Goal: Task Accomplishment & Management: Manage account settings

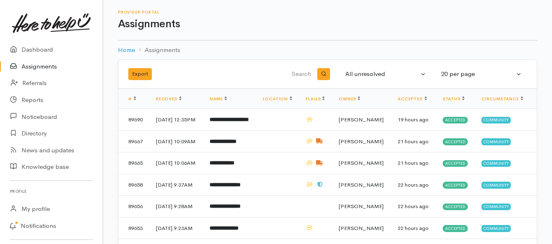
click at [48, 68] on link "Assignments" at bounding box center [51, 66] width 103 height 17
click at [46, 66] on link "Assignments" at bounding box center [51, 66] width 103 height 17
click at [52, 68] on link "Assignments" at bounding box center [51, 66] width 103 height 17
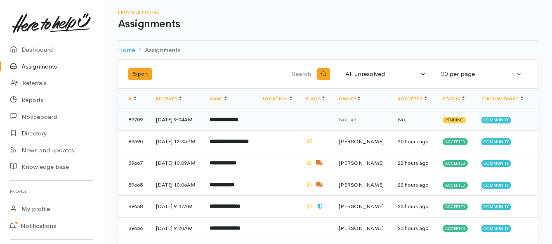
click at [224, 122] on b "**********" at bounding box center [224, 119] width 29 height 5
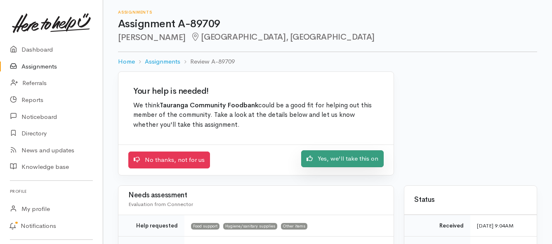
click at [341, 157] on link "Yes, we'll take this on" at bounding box center [342, 158] width 82 height 17
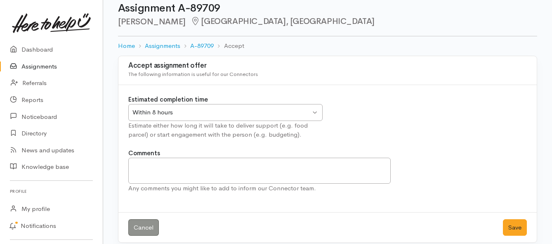
scroll to position [24, 0]
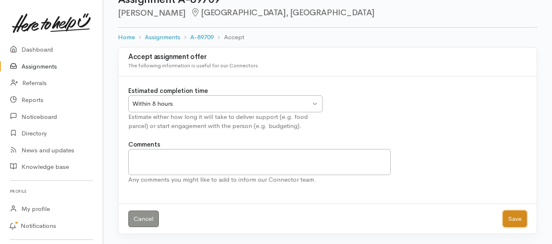
click at [514, 219] on button "Save" at bounding box center [515, 218] width 24 height 17
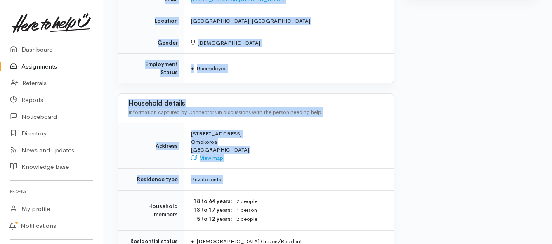
scroll to position [660, 0]
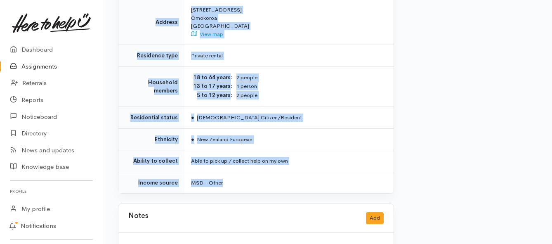
drag, startPoint x: 194, startPoint y: 114, endPoint x: 272, endPoint y: 174, distance: 98.8
copy div "**********"
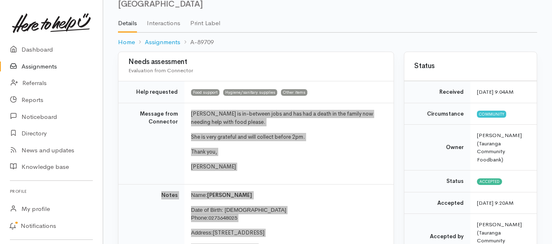
scroll to position [41, 0]
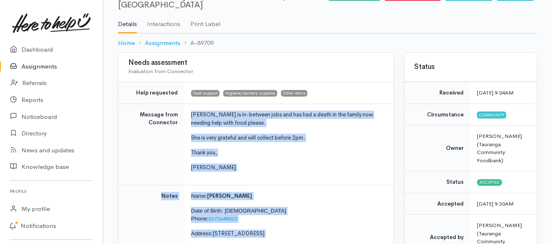
click at [38, 64] on link "Assignments" at bounding box center [51, 66] width 103 height 17
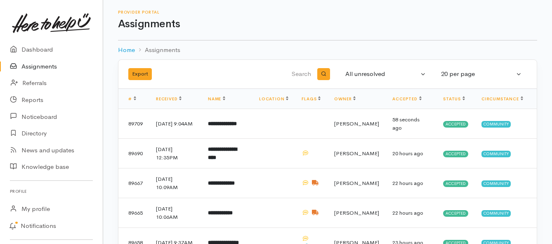
click at [54, 64] on link "Assignments" at bounding box center [51, 66] width 103 height 17
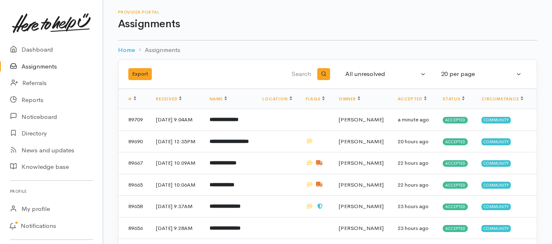
click at [41, 66] on link "Assignments" at bounding box center [51, 66] width 103 height 17
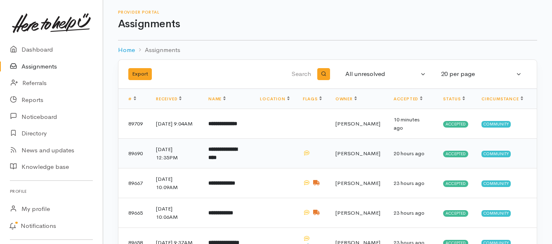
click at [234, 151] on b "**********" at bounding box center [222, 153] width 29 height 14
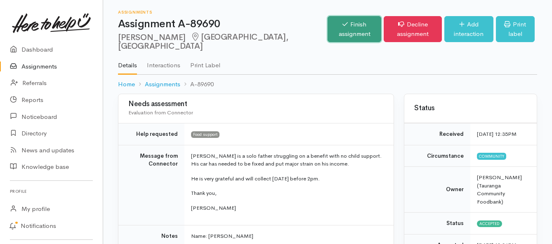
click at [327, 32] on link "Finish assignment" at bounding box center [354, 29] width 54 height 26
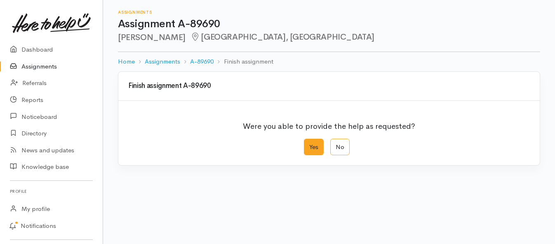
click at [316, 149] on label "Yes" at bounding box center [314, 147] width 20 height 17
click at [309, 144] on input "Yes" at bounding box center [306, 141] width 5 height 5
radio input "true"
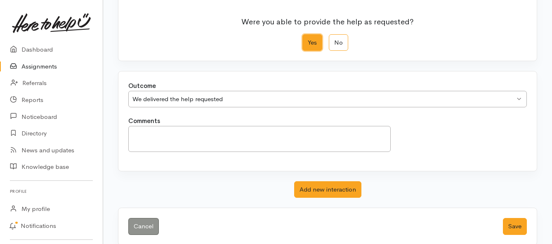
scroll to position [115, 0]
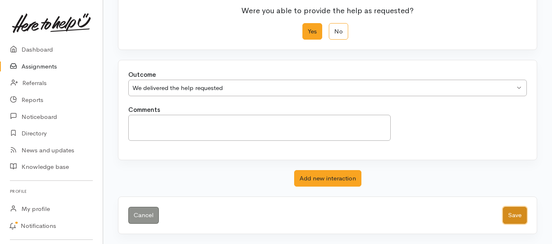
click at [512, 216] on button "Save" at bounding box center [515, 215] width 24 height 17
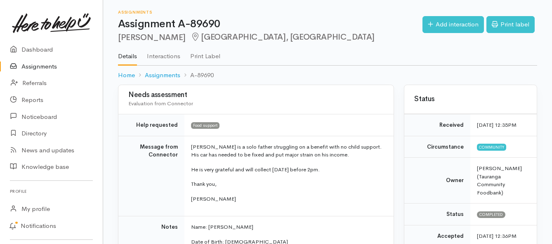
click at [49, 68] on link "Assignments" at bounding box center [51, 66] width 103 height 17
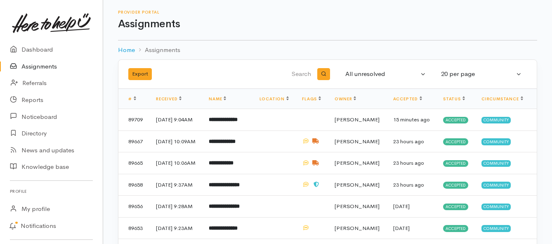
click at [33, 65] on link "Assignments" at bounding box center [51, 66] width 103 height 17
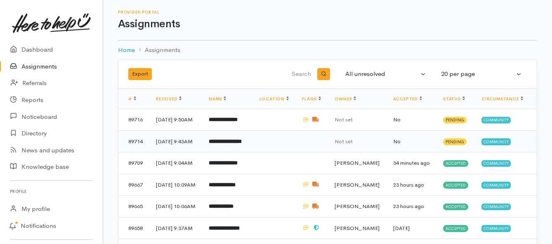
click at [219, 144] on b "**********" at bounding box center [225, 141] width 33 height 5
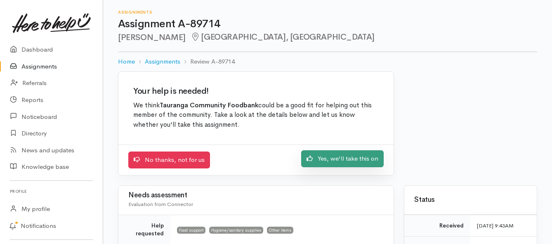
click at [344, 156] on link "Yes, we'll take this on" at bounding box center [342, 158] width 82 height 17
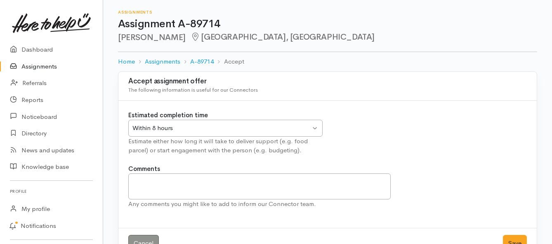
scroll to position [24, 0]
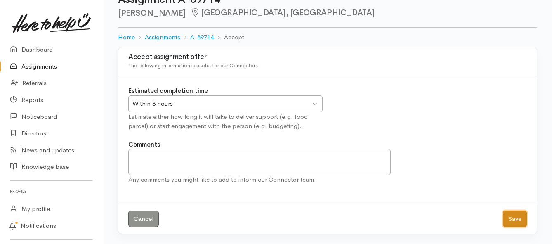
click at [510, 215] on button "Save" at bounding box center [515, 218] width 24 height 17
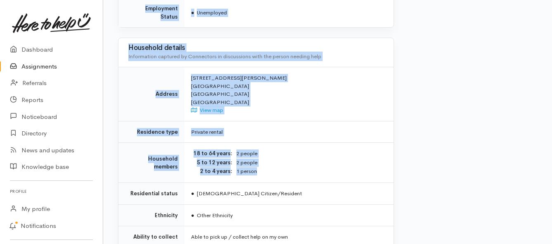
scroll to position [701, 0]
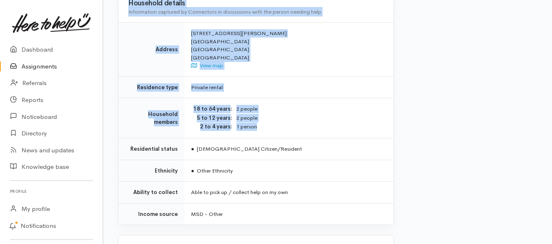
drag, startPoint x: 177, startPoint y: 123, endPoint x: 310, endPoint y: 159, distance: 137.9
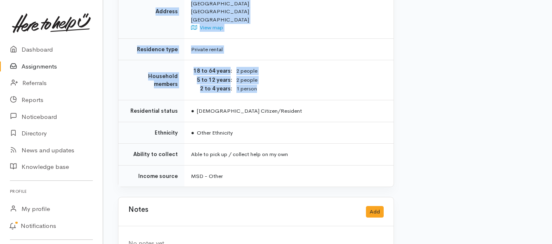
click at [295, 129] on td "● Other Ethnicity" at bounding box center [288, 133] width 209 height 22
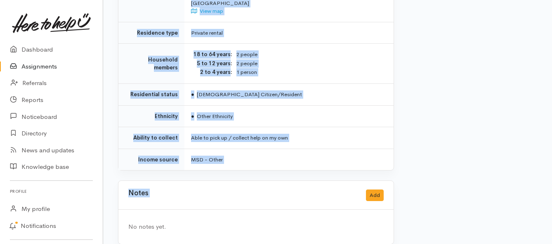
scroll to position [720, 0]
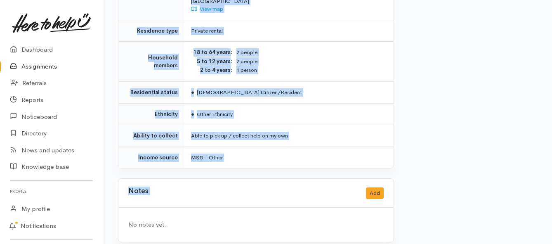
drag, startPoint x: 174, startPoint y: 78, endPoint x: 280, endPoint y: 163, distance: 136.2
copy div "**********"
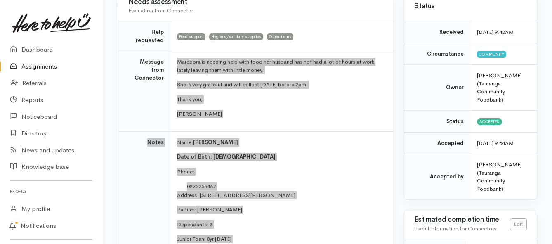
scroll to position [101, 0]
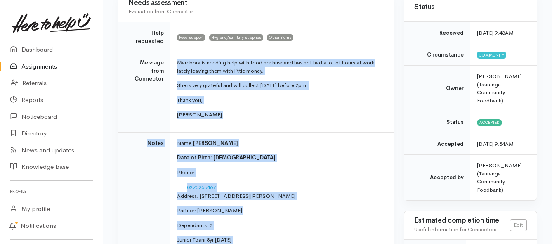
click at [47, 67] on link "Assignments" at bounding box center [51, 66] width 103 height 17
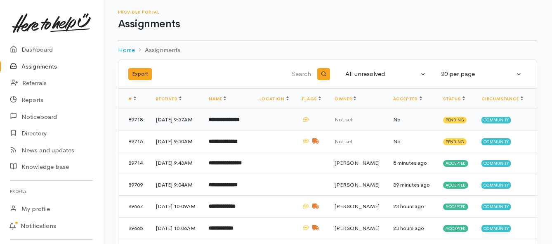
click at [220, 122] on b "**********" at bounding box center [224, 119] width 31 height 5
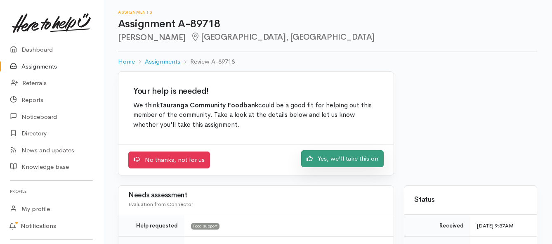
click at [318, 158] on link "Yes, we'll take this on" at bounding box center [342, 158] width 82 height 17
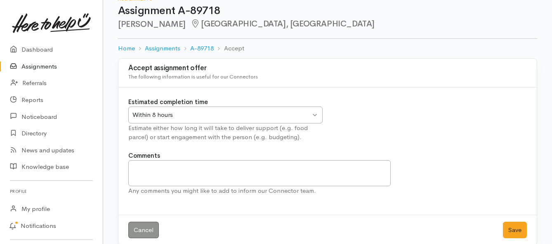
scroll to position [24, 0]
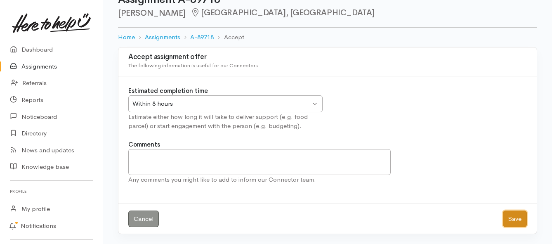
click at [511, 221] on button "Save" at bounding box center [515, 218] width 24 height 17
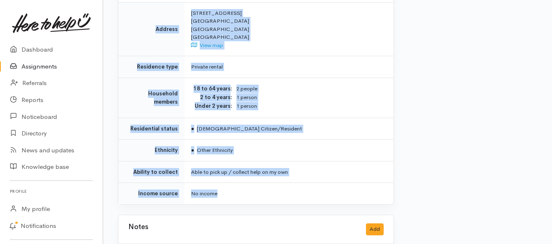
scroll to position [660, 0]
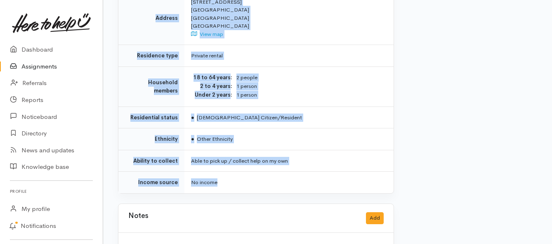
drag, startPoint x: 191, startPoint y: 114, endPoint x: 304, endPoint y: 179, distance: 130.6
copy div "**********"
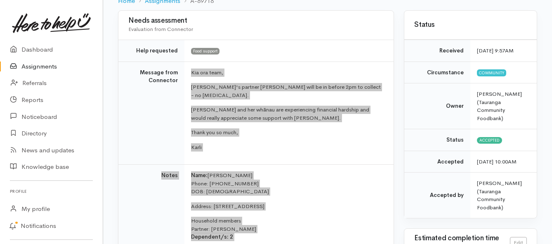
scroll to position [82, 0]
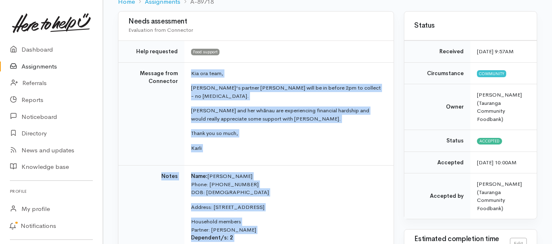
click at [48, 68] on link "Assignments" at bounding box center [51, 66] width 103 height 17
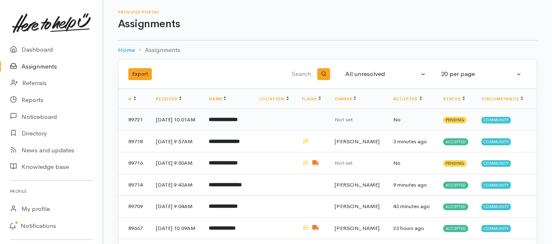
click at [238, 122] on b "**********" at bounding box center [223, 119] width 29 height 5
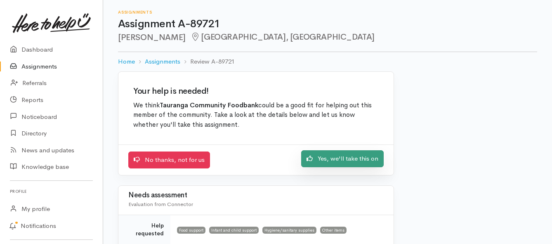
click at [331, 160] on link "Yes, we'll take this on" at bounding box center [342, 158] width 82 height 17
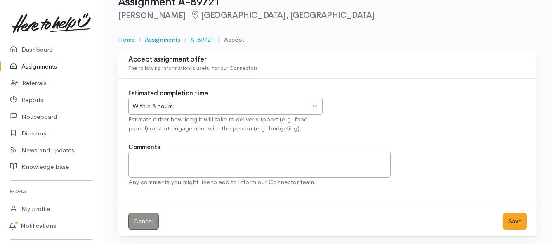
scroll to position [24, 0]
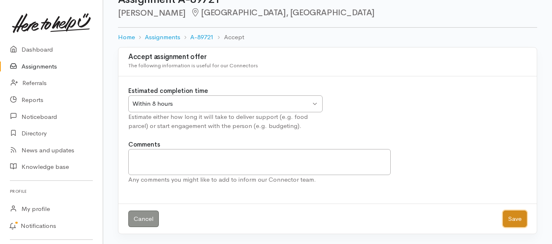
click at [514, 221] on button "Save" at bounding box center [515, 218] width 24 height 17
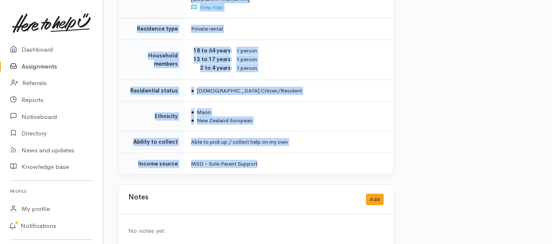
scroll to position [935, 0]
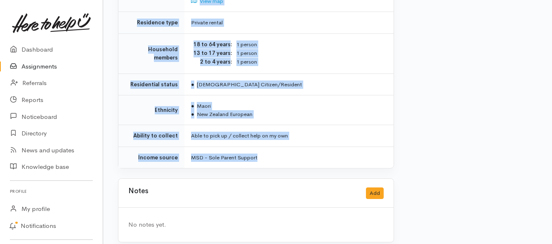
drag, startPoint x: 181, startPoint y: 85, endPoint x: 286, endPoint y: 146, distance: 121.3
copy div "**********"
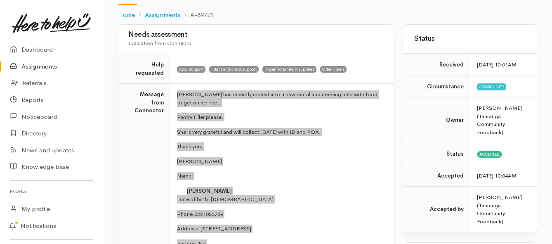
scroll to position [28, 0]
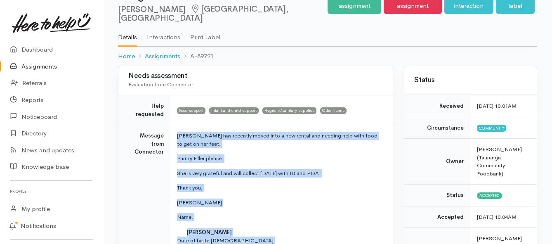
click at [49, 67] on link "Assignments" at bounding box center [51, 66] width 103 height 17
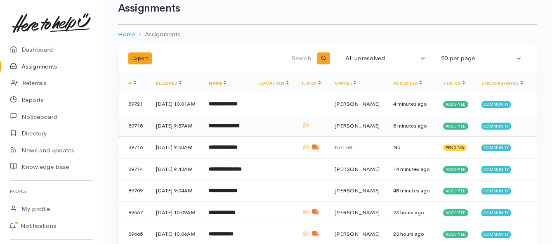
scroll to position [41, 0]
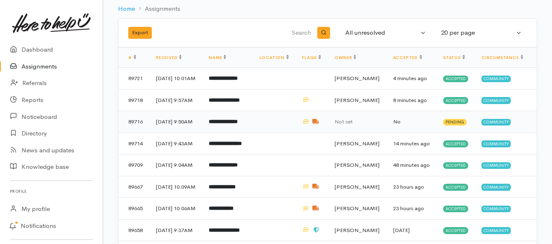
click at [227, 124] on b "**********" at bounding box center [223, 121] width 29 height 5
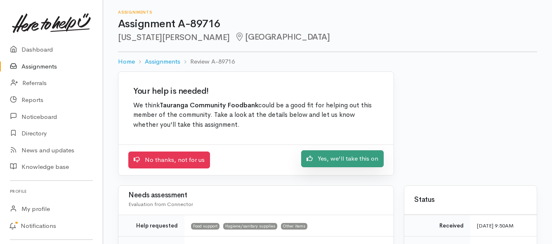
click at [320, 161] on link "Yes, we'll take this on" at bounding box center [342, 158] width 82 height 17
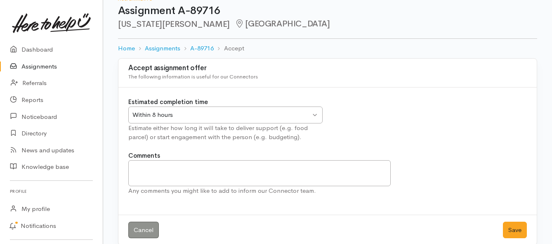
scroll to position [24, 0]
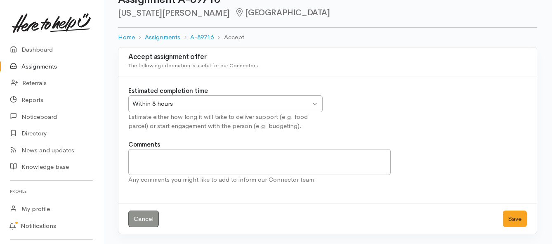
click at [297, 100] on div "Within 8 hours" at bounding box center [221, 103] width 178 height 9
drag, startPoint x: 519, startPoint y: 220, endPoint x: 454, endPoint y: 192, distance: 71.1
click at [518, 220] on button "Save" at bounding box center [515, 218] width 24 height 17
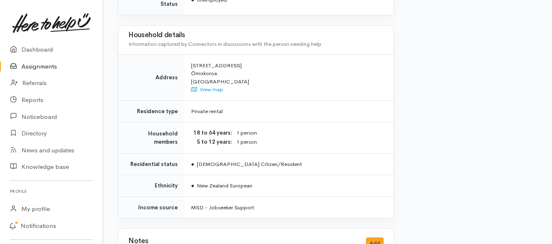
scroll to position [825, 0]
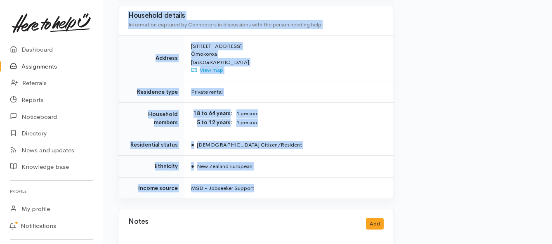
drag, startPoint x: 191, startPoint y: 104, endPoint x: 278, endPoint y: 165, distance: 105.6
copy div "Virginia is needing help with food she is on a sickness benefit had to leave he…"
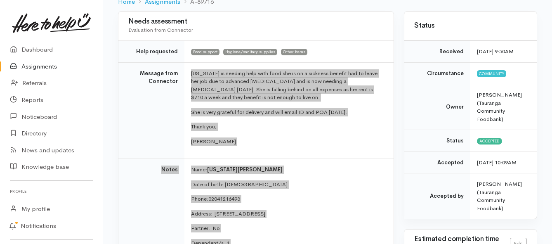
scroll to position [41, 0]
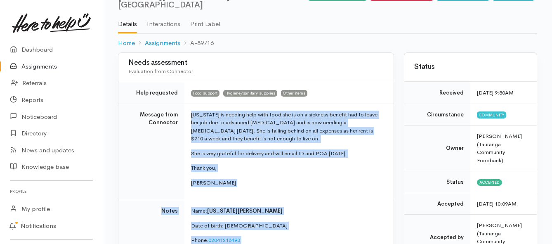
click at [49, 66] on link "Assignments" at bounding box center [51, 66] width 103 height 17
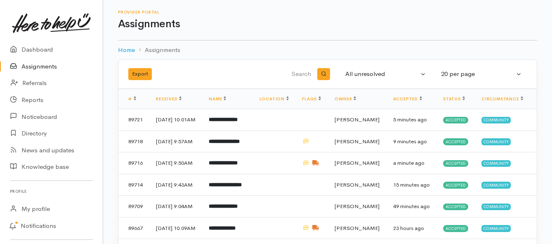
click at [47, 66] on link "Assignments" at bounding box center [51, 66] width 103 height 17
click at [42, 69] on link "Assignments" at bounding box center [51, 66] width 103 height 17
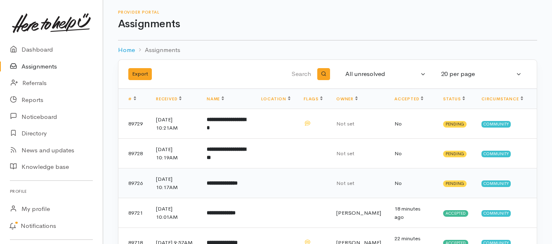
click at [222, 182] on b "**********" at bounding box center [222, 182] width 31 height 5
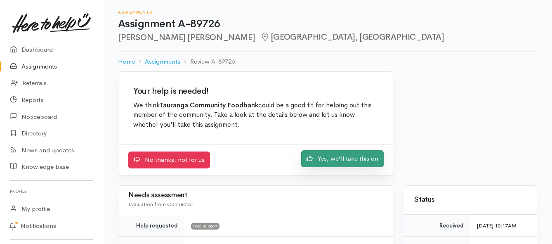
click at [320, 160] on link "Yes, we'll take this on" at bounding box center [342, 158] width 82 height 17
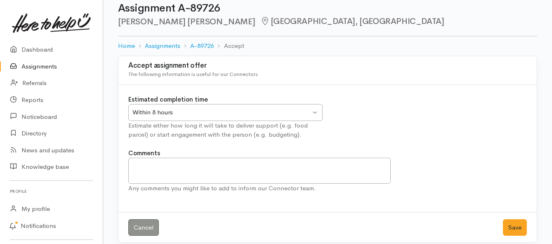
scroll to position [24, 0]
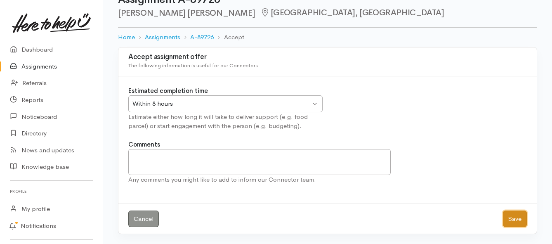
click at [510, 217] on button "Save" at bounding box center [515, 218] width 24 height 17
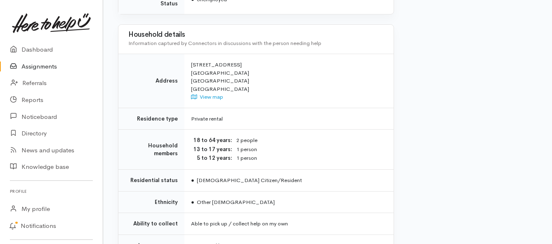
scroll to position [660, 0]
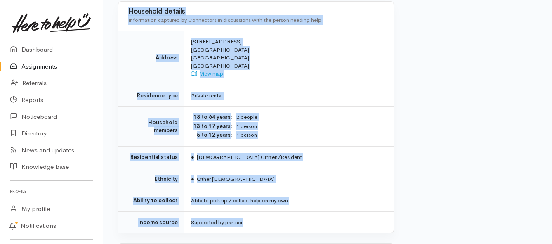
drag, startPoint x: 191, startPoint y: 105, endPoint x: 301, endPoint y: 196, distance: 142.4
copy div "**********"
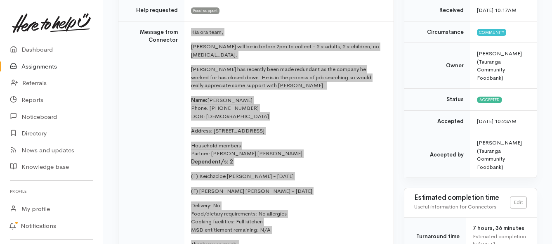
scroll to position [82, 0]
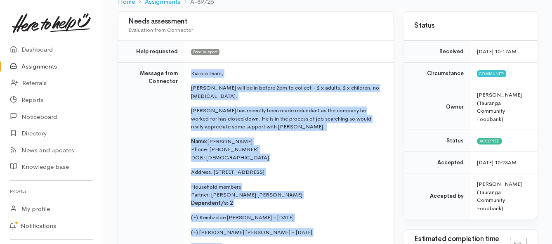
click at [44, 67] on link "Assignments" at bounding box center [51, 66] width 103 height 17
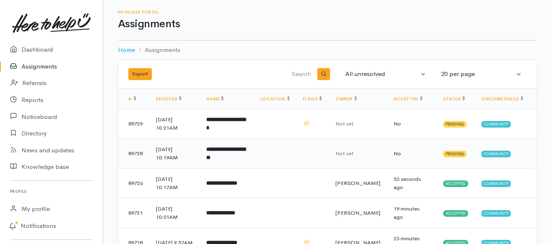
click at [225, 157] on b "**********" at bounding box center [225, 153] width 39 height 14
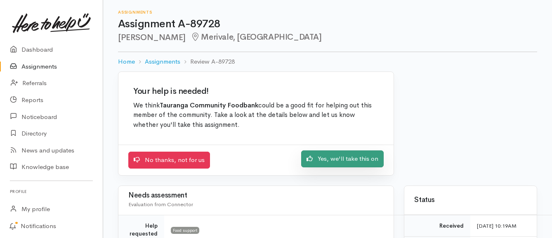
click at [324, 162] on link "Yes, we'll take this on" at bounding box center [342, 158] width 82 height 17
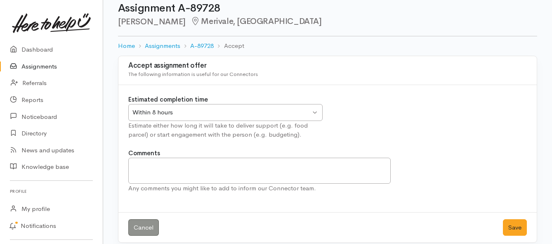
scroll to position [24, 0]
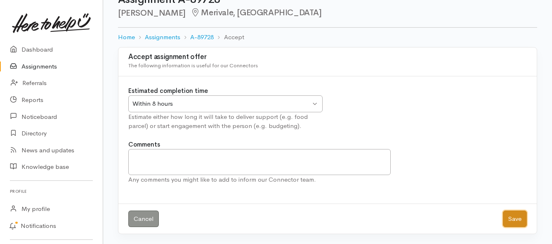
click at [509, 217] on button "Save" at bounding box center [515, 218] width 24 height 17
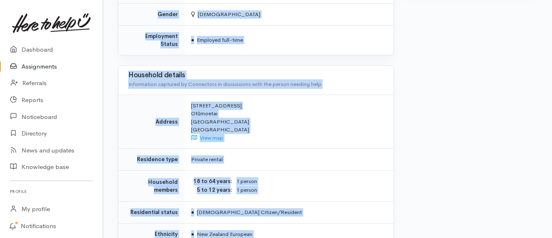
scroll to position [659, 0]
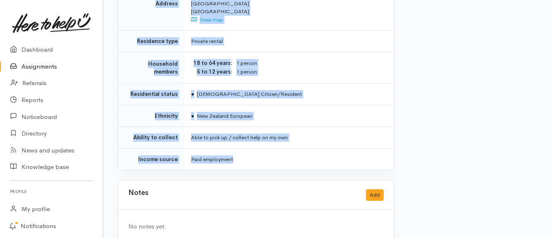
drag, startPoint x: 169, startPoint y: 80, endPoint x: 258, endPoint y: 141, distance: 108.1
copy div "**********"
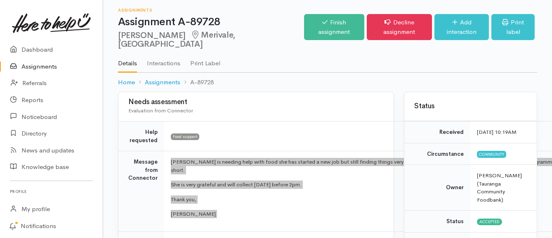
scroll to position [0, 0]
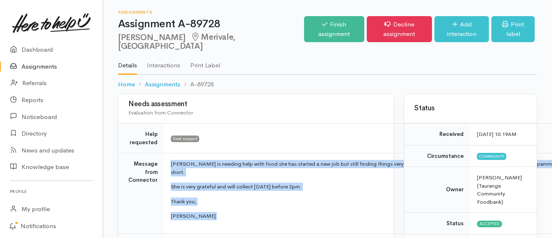
click at [31, 67] on link "Assignments" at bounding box center [51, 66] width 103 height 17
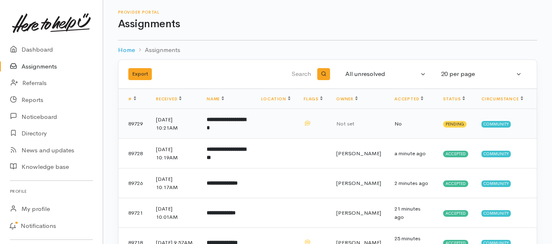
click at [212, 125] on td "**********" at bounding box center [227, 124] width 54 height 30
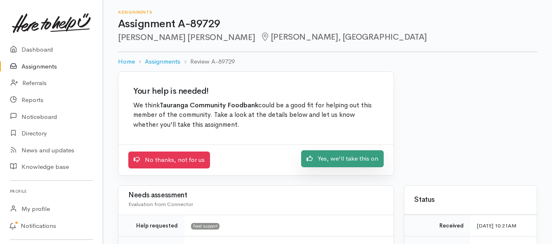
click at [341, 159] on link "Yes, we'll take this on" at bounding box center [342, 158] width 82 height 17
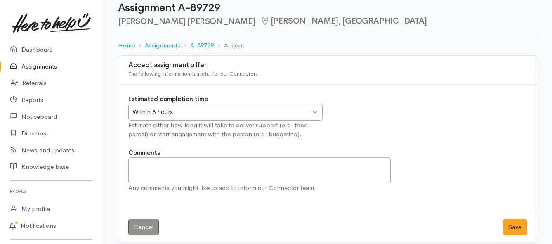
scroll to position [24, 0]
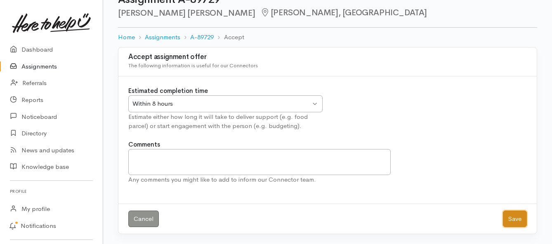
click at [511, 216] on button "Save" at bounding box center [515, 218] width 24 height 17
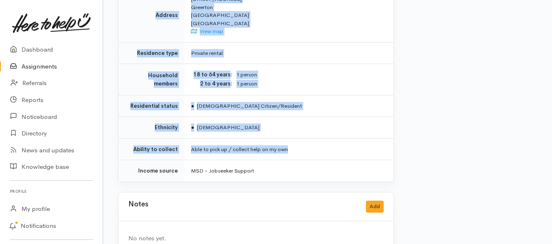
scroll to position [701, 0]
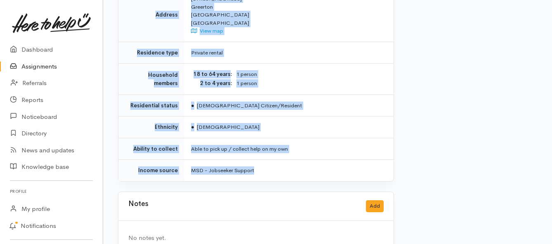
drag, startPoint x: 190, startPoint y: 75, endPoint x: 308, endPoint y: 153, distance: 141.2
copy div "**********"
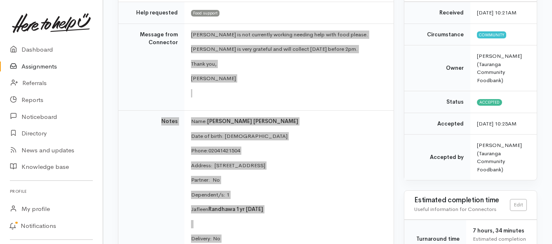
scroll to position [82, 0]
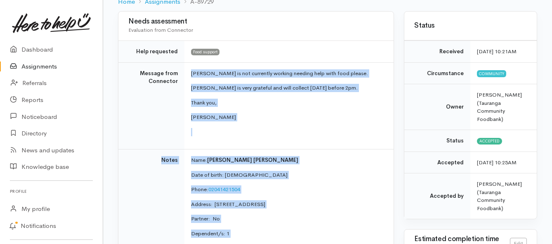
click at [41, 66] on link "Assignments" at bounding box center [51, 66] width 103 height 17
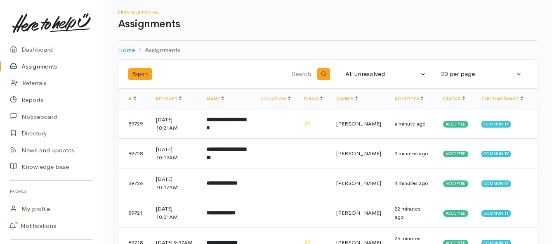
click at [40, 64] on link "Assignments" at bounding box center [51, 66] width 103 height 17
click at [49, 66] on link "Assignments" at bounding box center [51, 66] width 103 height 17
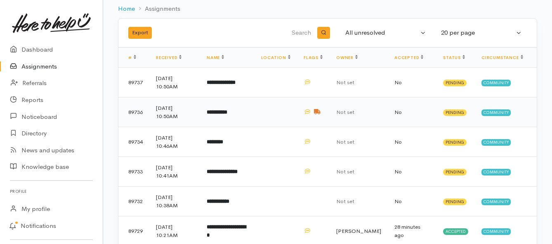
scroll to position [82, 0]
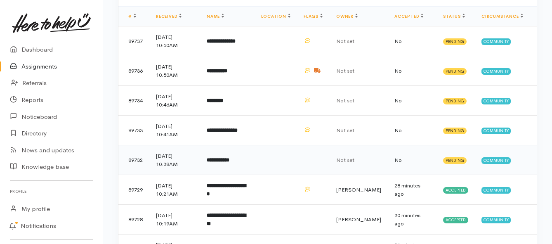
click at [229, 159] on b "**********" at bounding box center [218, 159] width 23 height 5
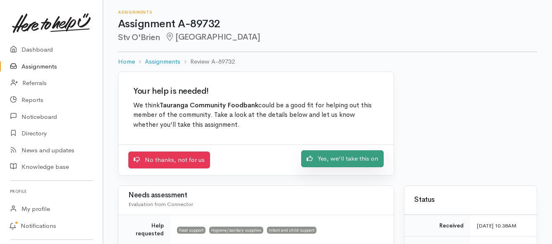
click at [325, 158] on link "Yes, we'll take this on" at bounding box center [342, 158] width 82 height 17
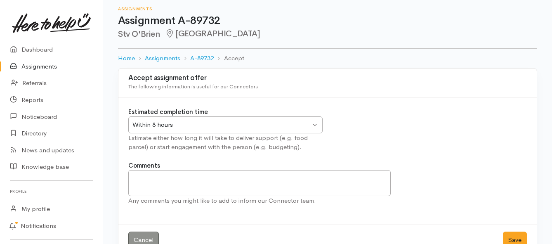
scroll to position [24, 0]
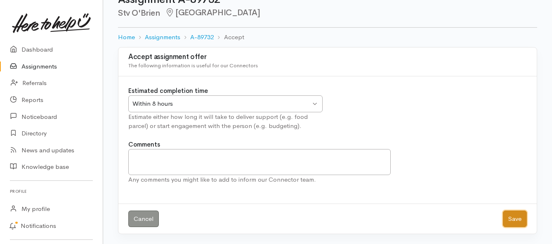
click at [509, 215] on button "Save" at bounding box center [515, 218] width 24 height 17
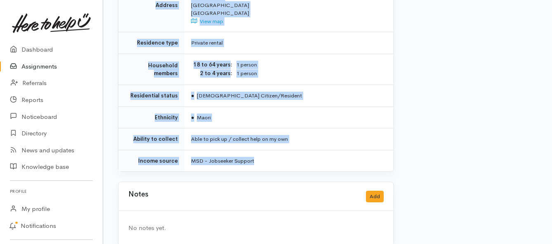
scroll to position [681, 0]
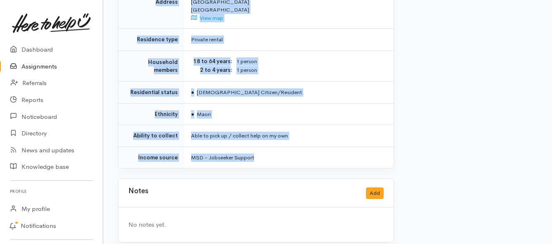
drag, startPoint x: 177, startPoint y: 113, endPoint x: 275, endPoint y: 154, distance: 106.5
copy div "**********"
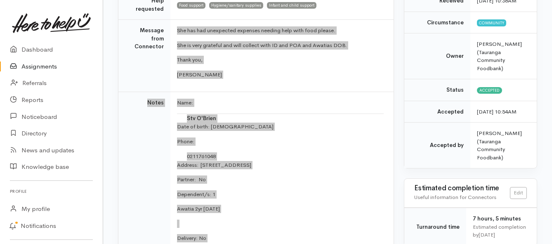
scroll to position [104, 0]
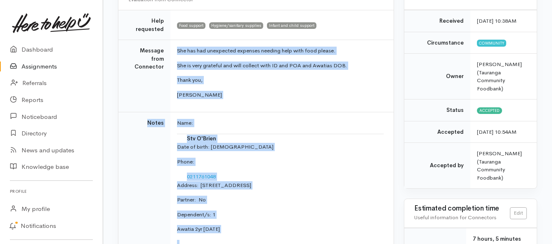
click at [31, 66] on link "Assignments" at bounding box center [51, 66] width 103 height 17
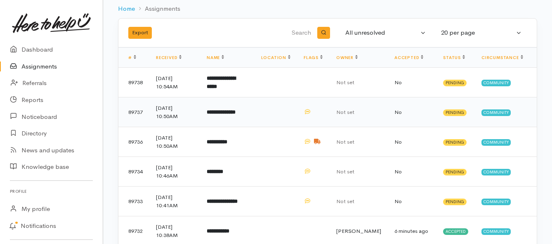
scroll to position [82, 0]
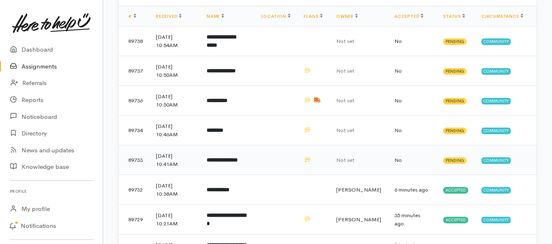
click at [224, 163] on td "**********" at bounding box center [227, 160] width 54 height 30
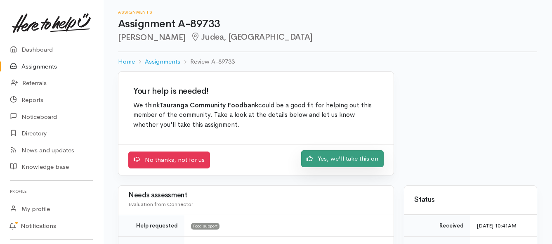
click at [314, 158] on link "Yes, we'll take this on" at bounding box center [342, 158] width 82 height 17
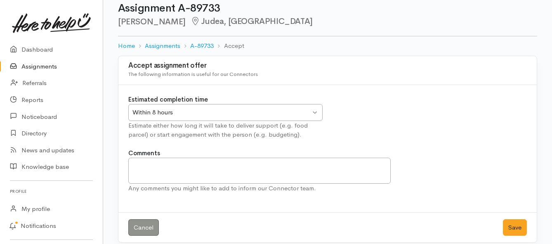
scroll to position [24, 0]
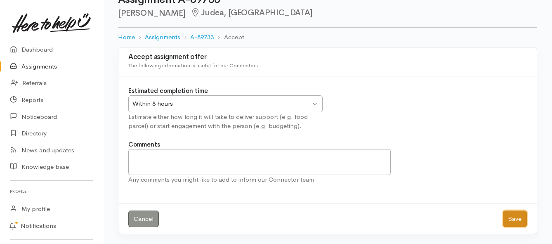
click at [510, 217] on button "Save" at bounding box center [515, 218] width 24 height 17
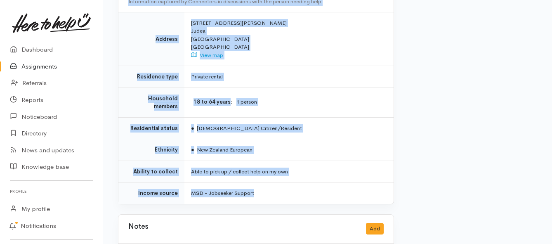
scroll to position [619, 0]
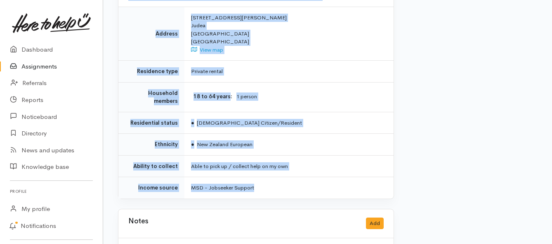
drag, startPoint x: 188, startPoint y: 104, endPoint x: 304, endPoint y: 166, distance: 131.8
copy div "**********"
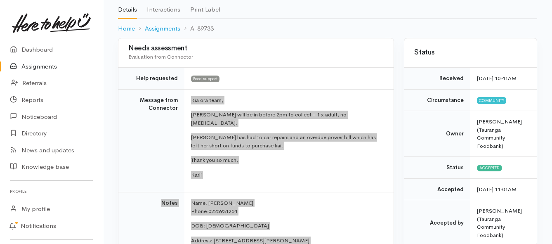
scroll to position [41, 0]
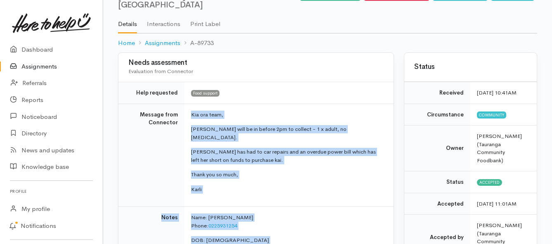
drag, startPoint x: 41, startPoint y: 66, endPoint x: 38, endPoint y: 59, distance: 8.5
click at [41, 66] on link "Assignments" at bounding box center [51, 66] width 103 height 17
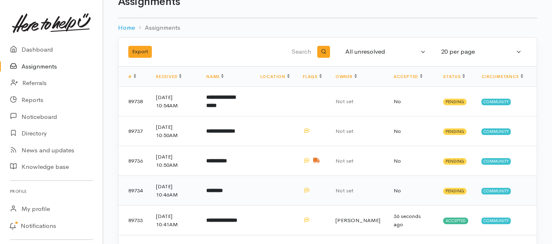
scroll to position [41, 0]
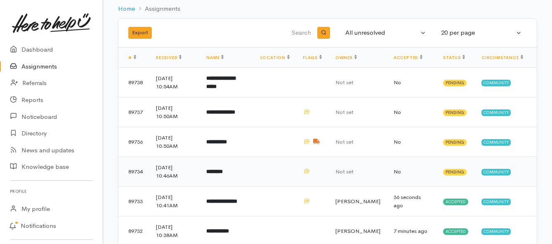
click at [223, 174] on b "********" at bounding box center [214, 171] width 16 height 5
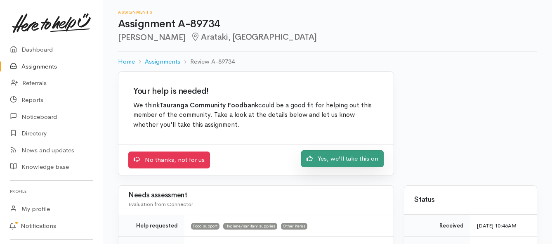
click at [322, 162] on link "Yes, we'll take this on" at bounding box center [342, 158] width 82 height 17
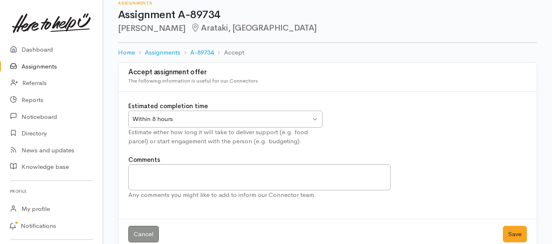
scroll to position [24, 0]
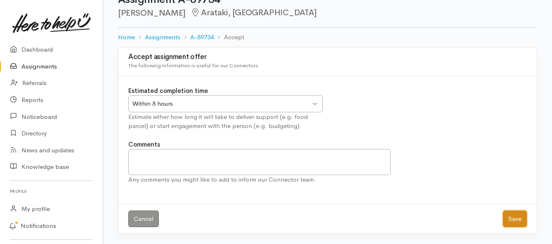
click at [508, 221] on button "Save" at bounding box center [515, 218] width 24 height 17
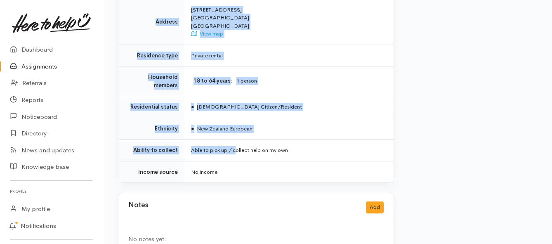
scroll to position [801, 0]
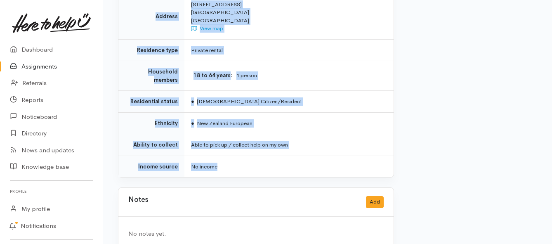
drag, startPoint x: 191, startPoint y: 64, endPoint x: 240, endPoint y: 144, distance: 93.4
copy div "Lee and 25 other have been made redundant with the promises of last week of wag…"
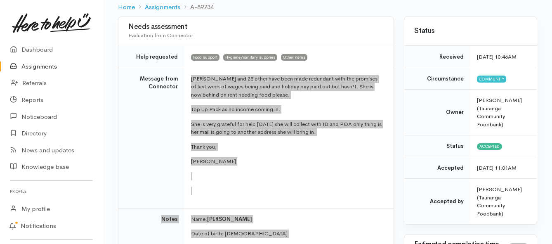
scroll to position [59, 0]
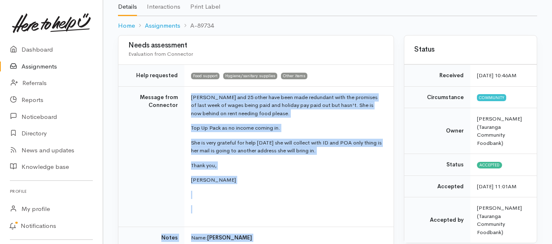
click at [43, 65] on link "Assignments" at bounding box center [51, 66] width 103 height 17
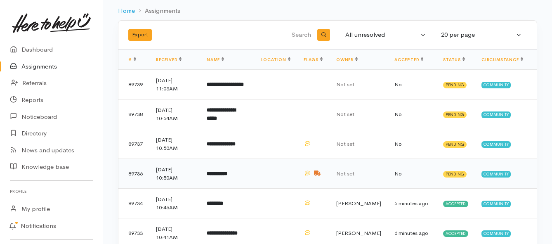
scroll to position [41, 0]
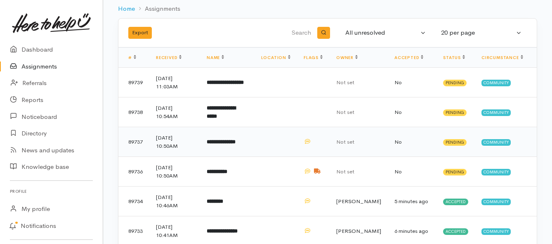
click at [233, 142] on b "**********" at bounding box center [221, 141] width 29 height 5
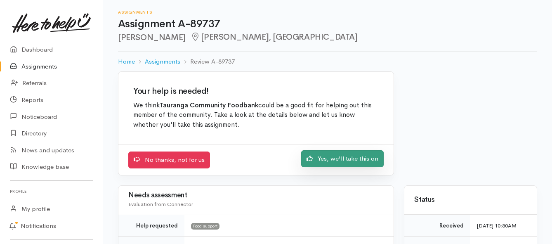
click at [340, 158] on link "Yes, we'll take this on" at bounding box center [342, 158] width 82 height 17
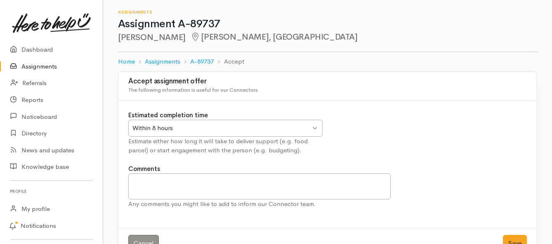
scroll to position [24, 0]
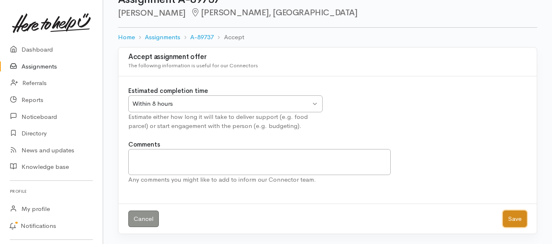
click at [509, 221] on button "Save" at bounding box center [515, 218] width 24 height 17
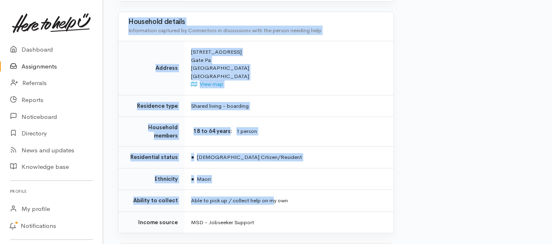
scroll to position [660, 0]
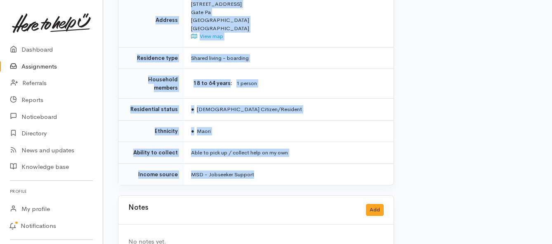
drag, startPoint x: 191, startPoint y: 105, endPoint x: 276, endPoint y: 141, distance: 92.2
copy div "**********"
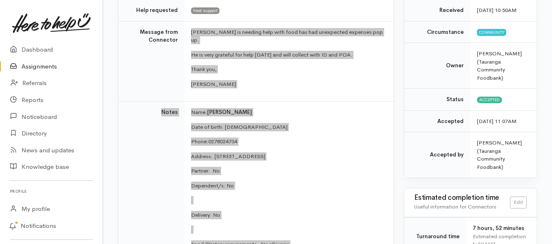
scroll to position [82, 0]
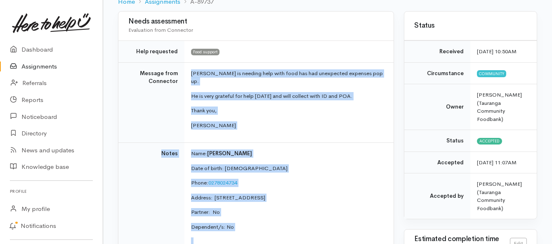
click at [40, 66] on link "Assignments" at bounding box center [51, 66] width 103 height 17
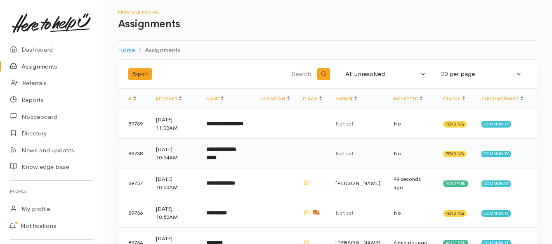
click at [235, 153] on b "**********" at bounding box center [220, 153] width 29 height 14
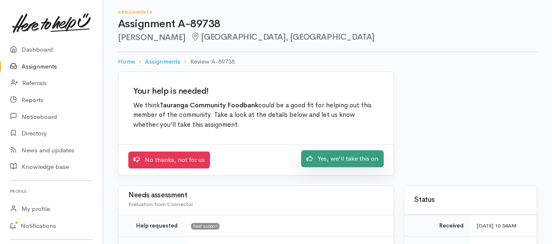
click at [312, 160] on icon at bounding box center [309, 158] width 6 height 6
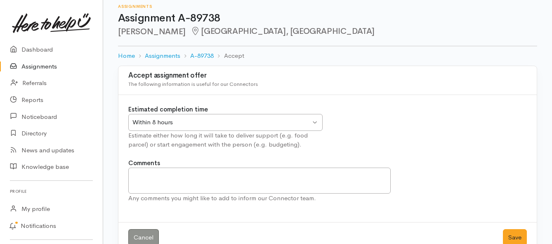
scroll to position [24, 0]
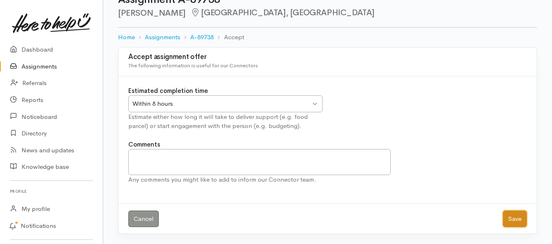
click at [513, 221] on button "Save" at bounding box center [515, 218] width 24 height 17
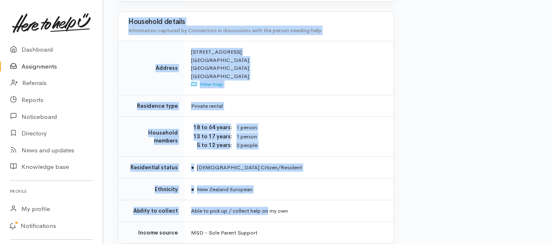
scroll to position [660, 0]
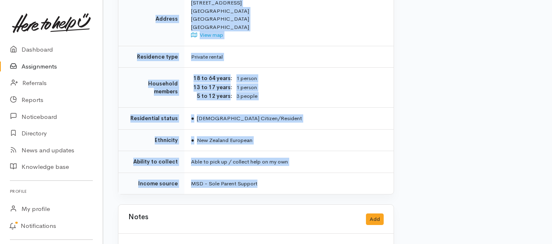
drag, startPoint x: 189, startPoint y: 115, endPoint x: 269, endPoint y: 170, distance: 96.6
copy div "**********"
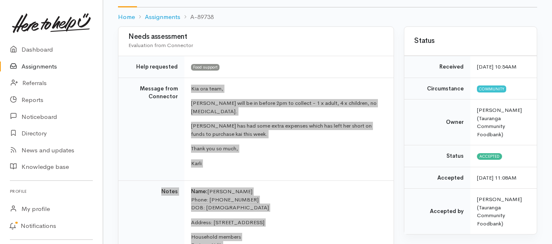
scroll to position [26, 0]
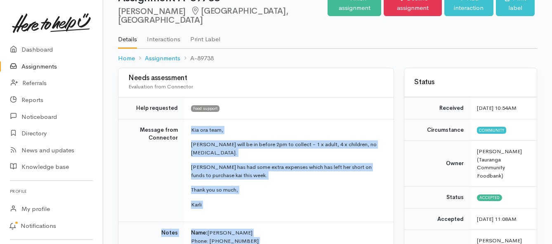
click at [47, 67] on link "Assignments" at bounding box center [51, 66] width 103 height 17
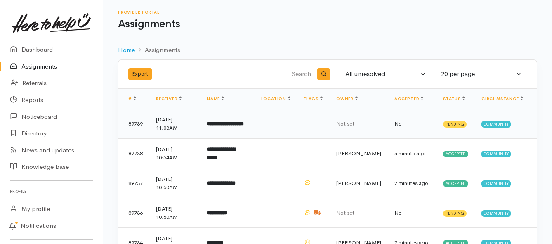
click at [236, 125] on b "**********" at bounding box center [225, 123] width 37 height 5
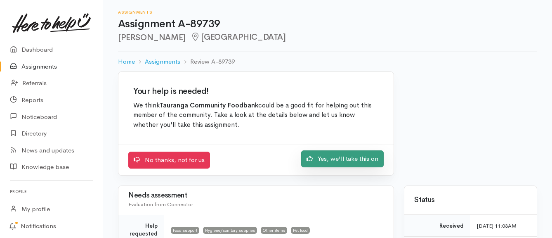
click at [310, 159] on icon at bounding box center [309, 158] width 6 height 6
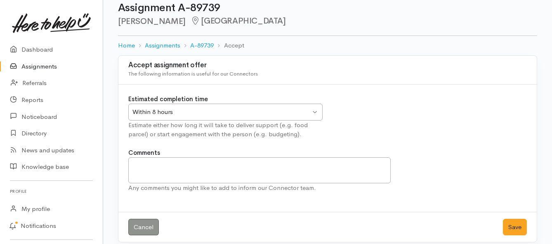
scroll to position [24, 0]
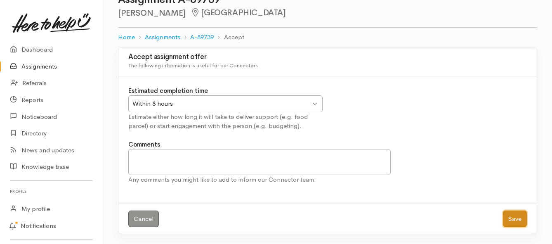
drag, startPoint x: 511, startPoint y: 220, endPoint x: 379, endPoint y: 189, distance: 135.5
click at [511, 219] on button "Save" at bounding box center [515, 218] width 24 height 17
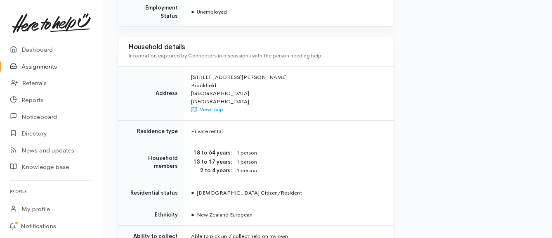
scroll to position [619, 0]
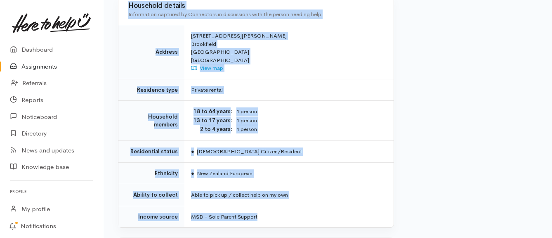
drag, startPoint x: 173, startPoint y: 155, endPoint x: 283, endPoint y: 191, distance: 115.4
copy div "**********"
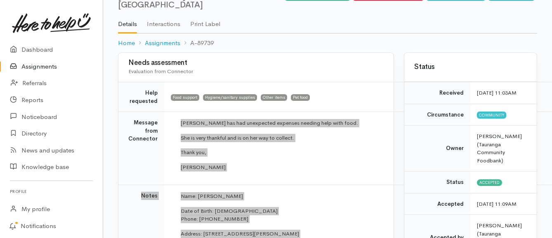
scroll to position [0, 0]
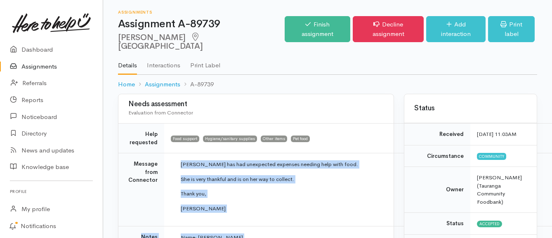
click at [41, 66] on link "Assignments" at bounding box center [51, 66] width 103 height 17
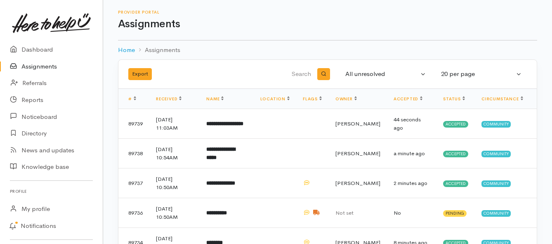
click at [45, 65] on link "Assignments" at bounding box center [51, 66] width 103 height 17
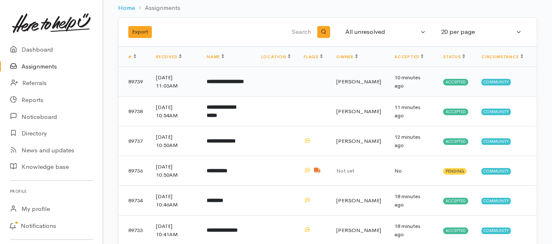
scroll to position [82, 0]
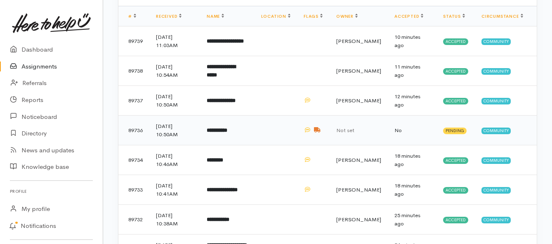
click at [226, 132] on b "**********" at bounding box center [217, 129] width 21 height 5
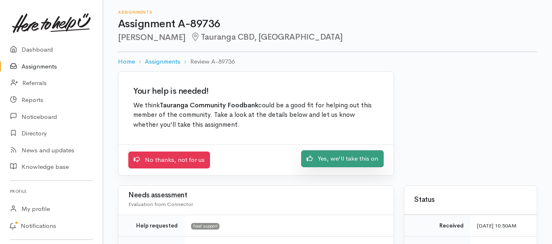
click at [314, 157] on link "Yes, we'll take this on" at bounding box center [342, 158] width 82 height 17
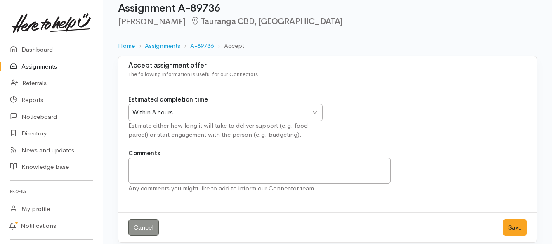
scroll to position [24, 0]
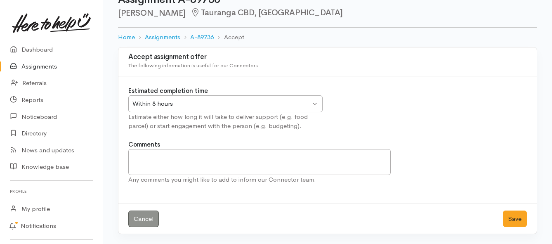
click at [316, 99] on div "Within 8 hours Within 8 hours" at bounding box center [225, 103] width 194 height 17
click at [518, 220] on button "Save" at bounding box center [515, 218] width 24 height 17
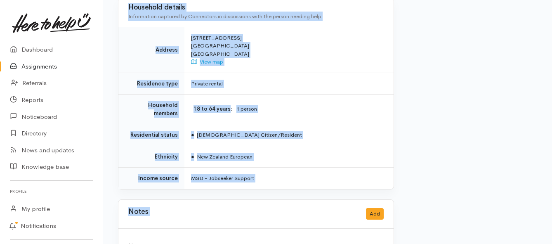
scroll to position [825, 0]
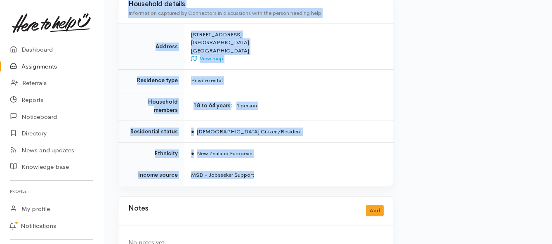
drag, startPoint x: 189, startPoint y: 105, endPoint x: 303, endPoint y: 165, distance: 128.8
copy div "Kia ora team, Coralie Powell is her legal name but she would prefer to be addre…"
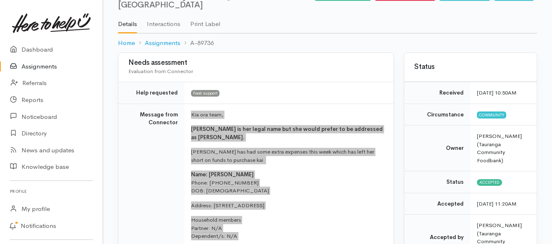
scroll to position [0, 0]
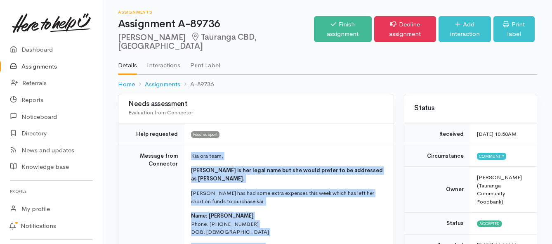
click at [38, 63] on link "Assignments" at bounding box center [51, 66] width 103 height 17
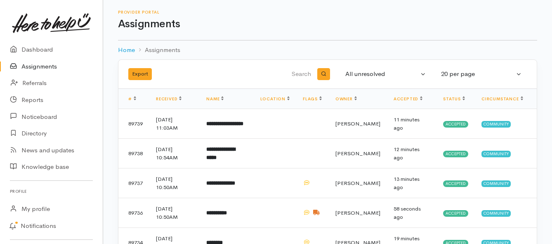
click at [49, 66] on link "Assignments" at bounding box center [51, 66] width 103 height 17
click at [30, 65] on link "Assignments" at bounding box center [51, 66] width 103 height 17
click at [44, 65] on link "Assignments" at bounding box center [51, 66] width 103 height 17
click at [38, 62] on link "Assignments" at bounding box center [51, 66] width 103 height 17
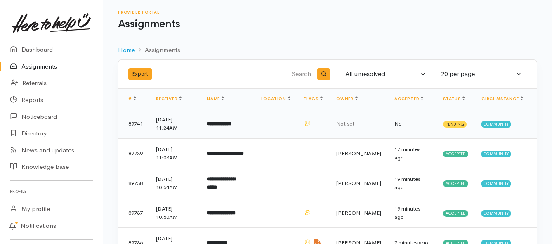
click at [224, 126] on b "**********" at bounding box center [219, 123] width 25 height 5
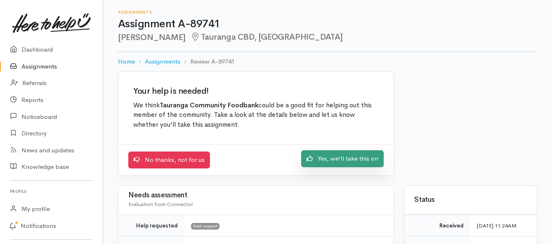
click at [339, 157] on link "Yes, we'll take this on" at bounding box center [342, 158] width 82 height 17
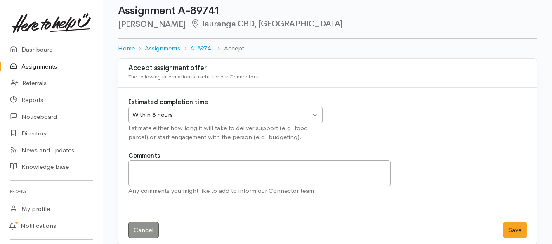
scroll to position [24, 0]
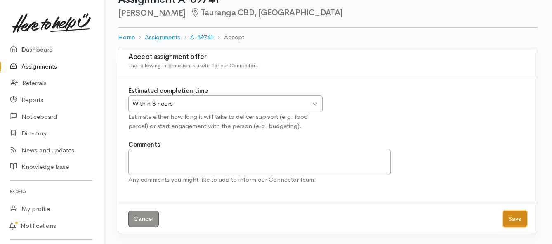
click at [514, 221] on button "Save" at bounding box center [515, 218] width 24 height 17
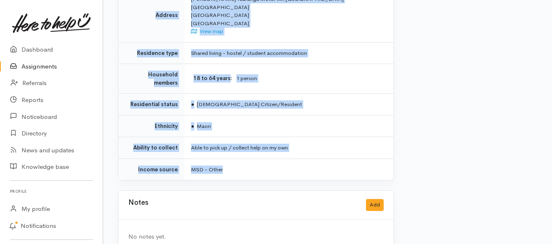
scroll to position [646, 0]
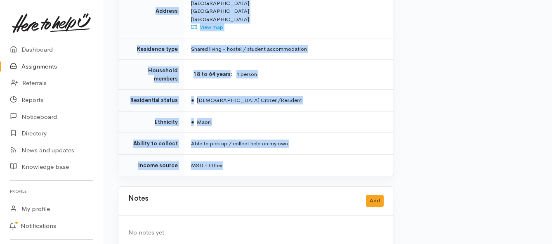
drag, startPoint x: 189, startPoint y: 73, endPoint x: 305, endPoint y: 144, distance: 135.9
copy div "**********"
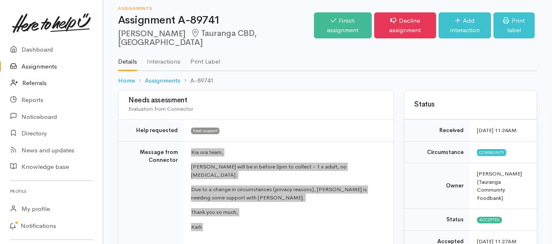
scroll to position [0, 0]
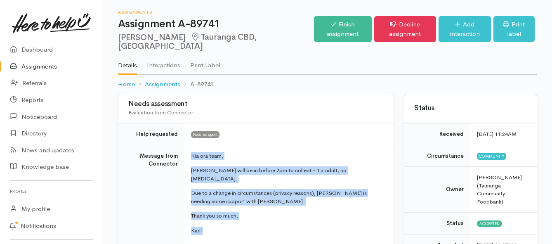
click at [54, 65] on link "Assignments" at bounding box center [51, 66] width 103 height 17
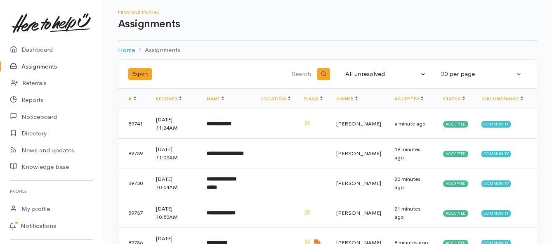
click at [38, 68] on link "Assignments" at bounding box center [51, 66] width 103 height 17
click at [53, 68] on link "Assignments" at bounding box center [51, 66] width 103 height 17
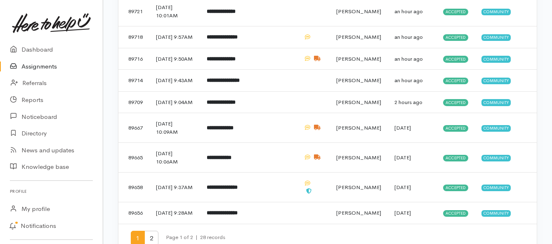
scroll to position [454, 0]
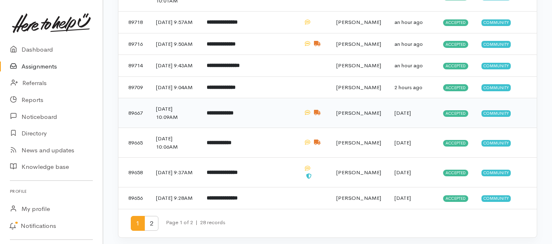
click at [254, 128] on td "**********" at bounding box center [227, 113] width 54 height 30
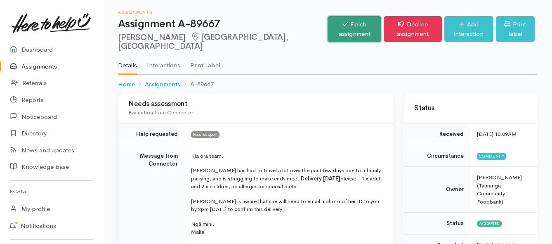
drag, startPoint x: 316, startPoint y: 22, endPoint x: 316, endPoint y: 28, distance: 5.8
click at [327, 22] on link "Finish assignment" at bounding box center [354, 29] width 54 height 26
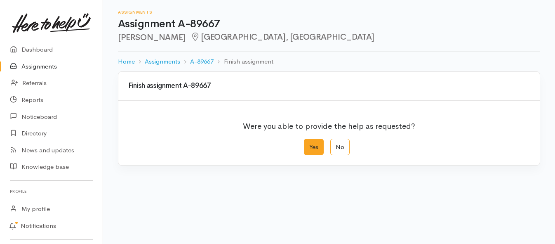
click at [310, 143] on label "Yes" at bounding box center [314, 147] width 20 height 17
click at [309, 143] on input "Yes" at bounding box center [306, 141] width 5 height 5
radio input "true"
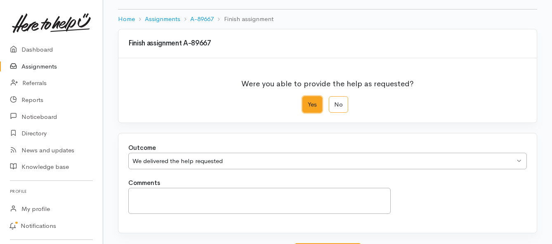
scroll to position [115, 0]
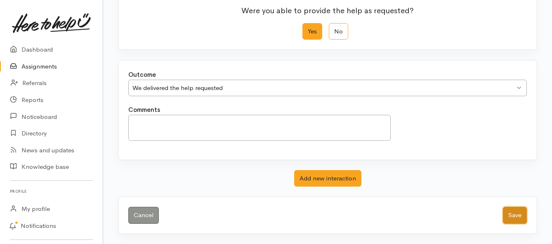
click at [515, 215] on button "Save" at bounding box center [515, 215] width 24 height 17
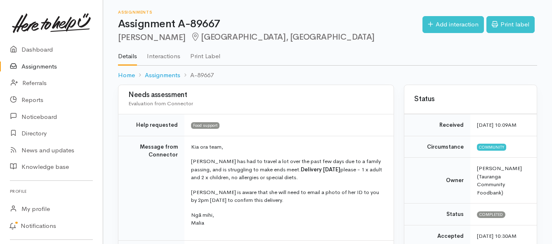
click at [48, 64] on link "Assignments" at bounding box center [51, 66] width 103 height 17
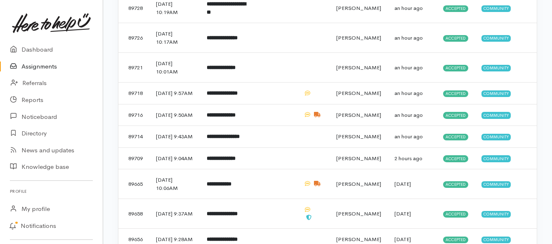
scroll to position [454, 0]
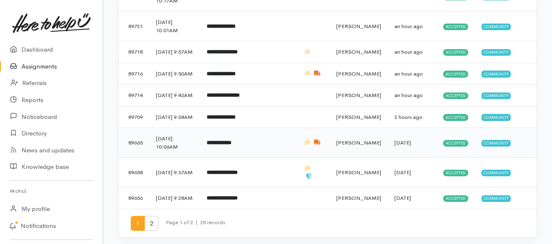
click at [231, 145] on b "**********" at bounding box center [219, 142] width 25 height 5
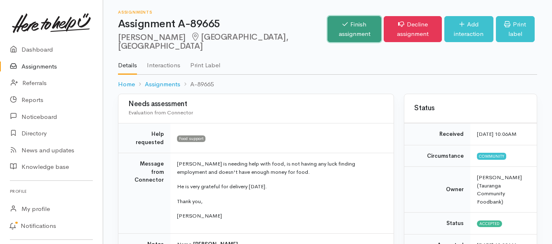
click at [327, 33] on link "Finish assignment" at bounding box center [354, 29] width 54 height 26
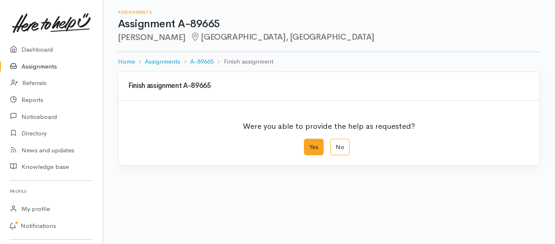
click at [311, 143] on label "Yes" at bounding box center [314, 147] width 20 height 17
click at [309, 143] on input "Yes" at bounding box center [306, 141] width 5 height 5
radio input "true"
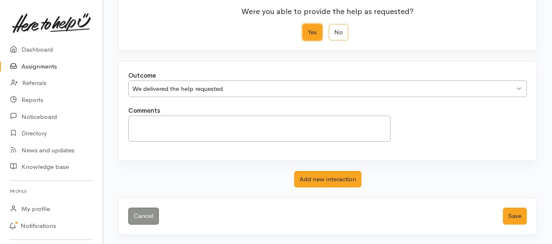
scroll to position [115, 0]
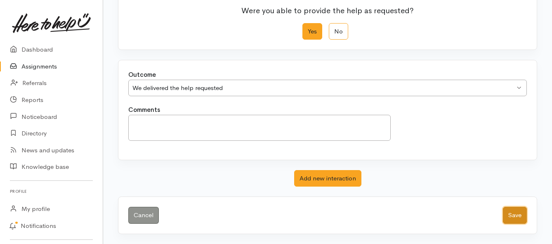
click at [508, 214] on button "Save" at bounding box center [515, 215] width 24 height 17
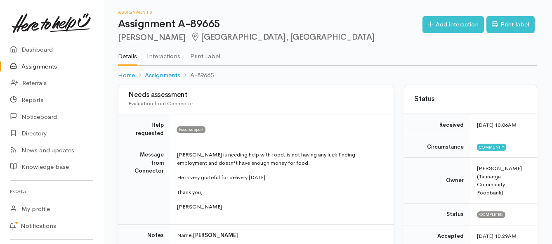
click at [37, 66] on link "Assignments" at bounding box center [51, 66] width 103 height 17
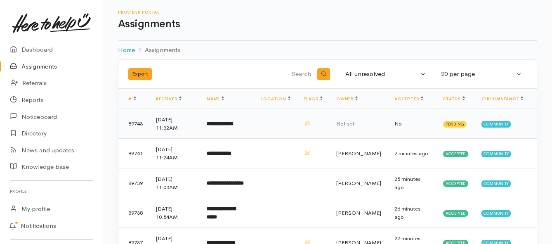
click at [226, 124] on b "**********" at bounding box center [220, 123] width 27 height 5
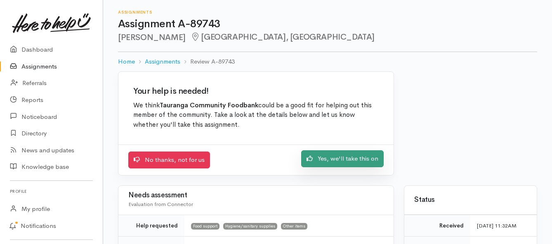
click at [316, 158] on link "Yes, we'll take this on" at bounding box center [342, 158] width 82 height 17
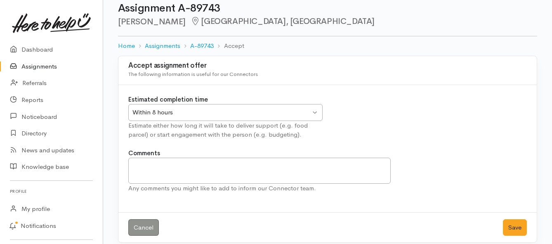
scroll to position [24, 0]
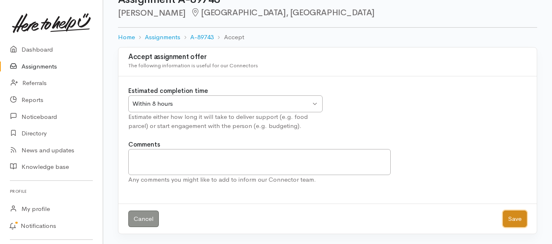
click at [507, 218] on button "Save" at bounding box center [515, 218] width 24 height 17
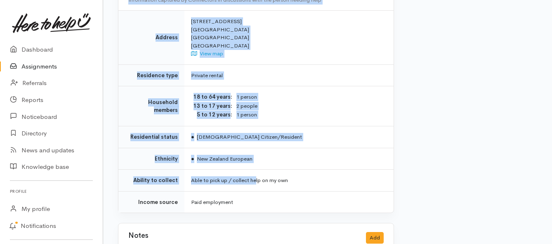
scroll to position [737, 0]
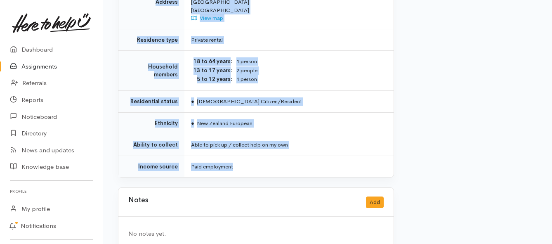
drag, startPoint x: 186, startPoint y: 104, endPoint x: 258, endPoint y: 154, distance: 87.4
copy div "**********"
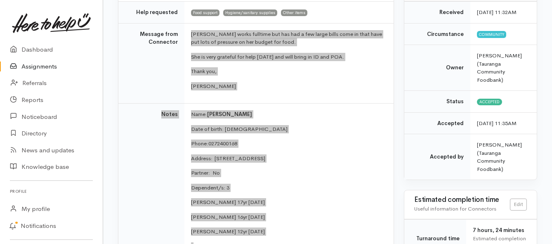
scroll to position [118, 0]
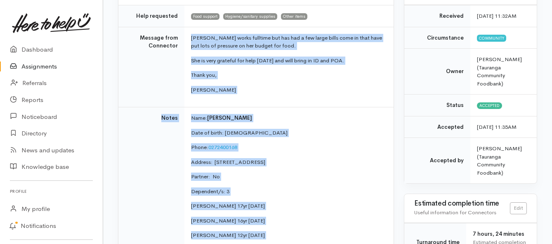
click at [43, 64] on link "Assignments" at bounding box center [51, 66] width 103 height 17
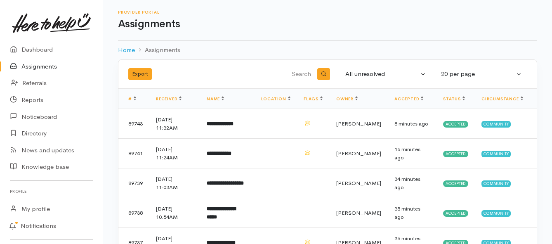
click at [45, 65] on link "Assignments" at bounding box center [51, 66] width 103 height 17
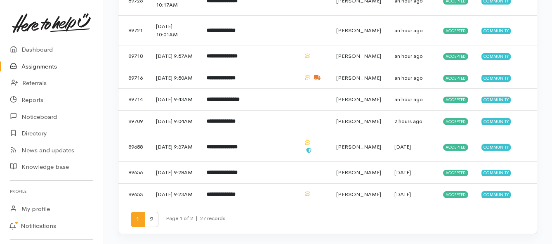
scroll to position [498, 0]
click at [154, 221] on span "2" at bounding box center [151, 219] width 14 height 15
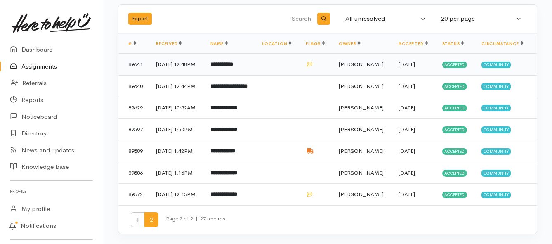
scroll to position [82, 0]
click at [235, 153] on b "**********" at bounding box center [222, 150] width 25 height 5
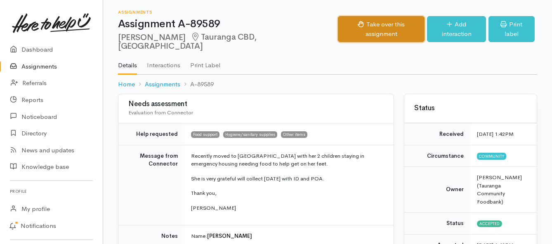
click at [372, 26] on button "Take over this assignment" at bounding box center [381, 29] width 87 height 26
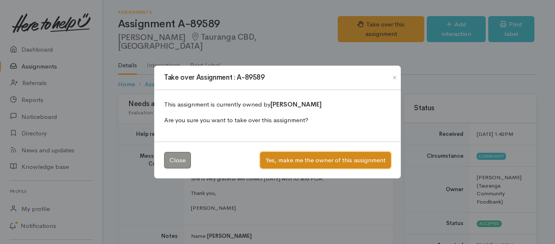
click at [309, 161] on button "Yes, make me the owner of this assignment" at bounding box center [325, 160] width 131 height 17
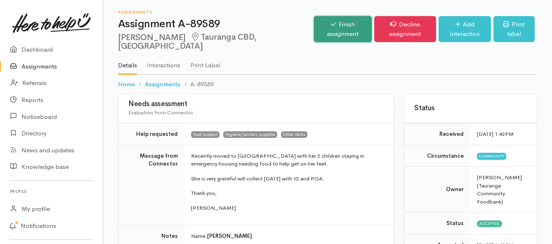
click at [314, 33] on link "Finish assignment" at bounding box center [342, 29] width 57 height 26
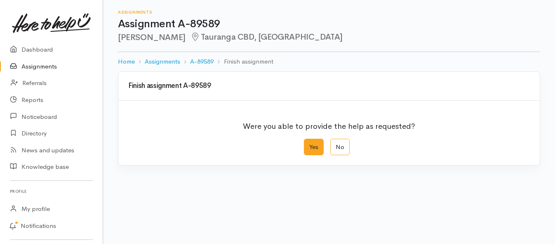
click at [310, 146] on label "Yes" at bounding box center [314, 147] width 20 height 17
click at [309, 144] on input "Yes" at bounding box center [306, 141] width 5 height 5
radio input "true"
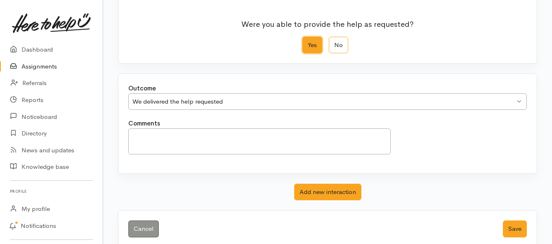
scroll to position [115, 0]
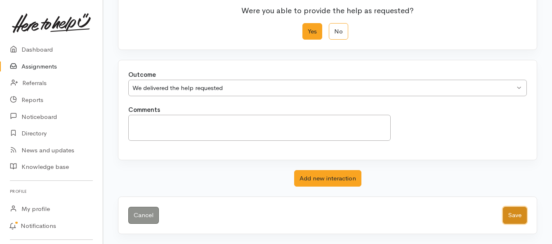
click at [506, 215] on button "Save" at bounding box center [515, 215] width 24 height 17
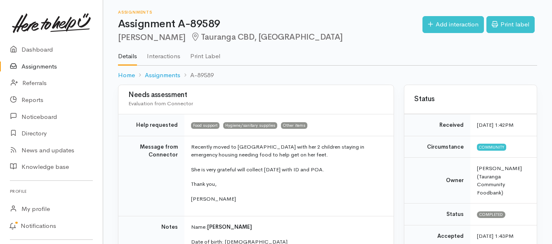
click at [42, 65] on link "Assignments" at bounding box center [51, 66] width 103 height 17
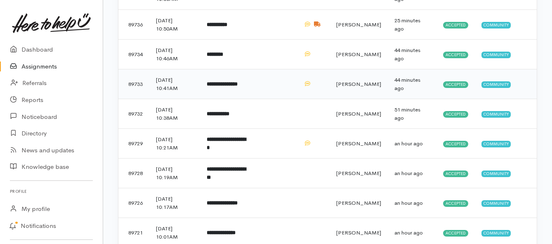
scroll to position [289, 0]
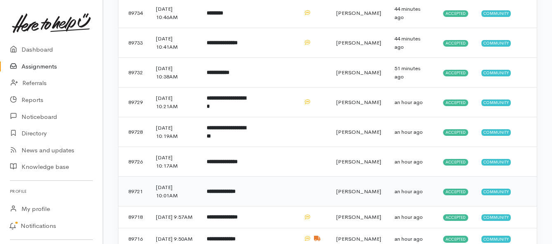
click at [253, 192] on td "**********" at bounding box center [227, 192] width 54 height 30
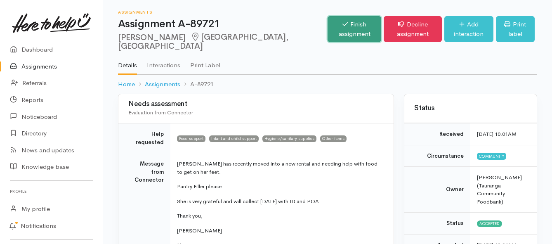
click at [327, 28] on link "Finish assignment" at bounding box center [354, 29] width 54 height 26
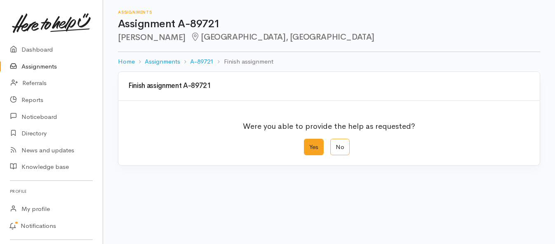
click at [308, 148] on label "Yes" at bounding box center [314, 147] width 20 height 17
click at [308, 144] on input "Yes" at bounding box center [306, 141] width 5 height 5
radio input "true"
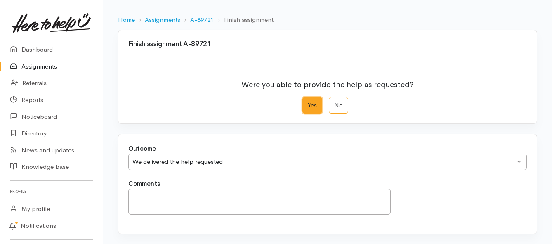
scroll to position [115, 0]
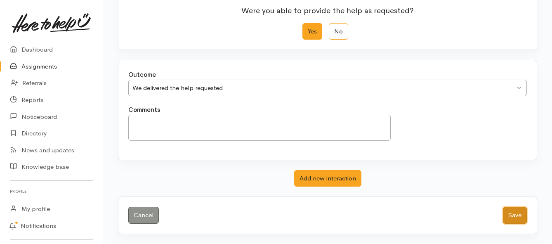
click at [509, 217] on button "Save" at bounding box center [515, 215] width 24 height 17
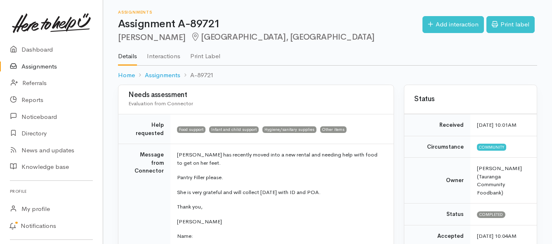
click at [45, 67] on link "Assignments" at bounding box center [51, 66] width 103 height 17
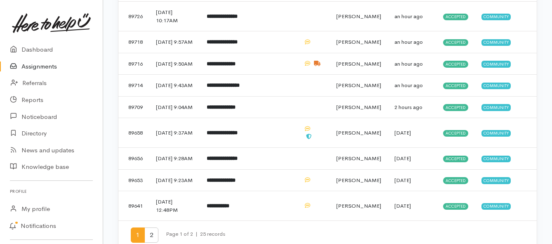
scroll to position [454, 0]
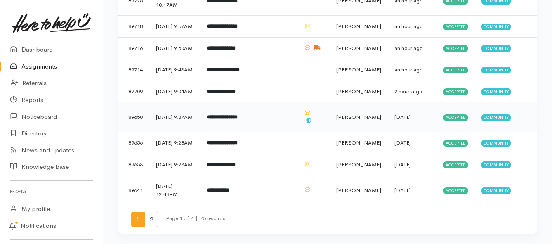
click at [238, 120] on b "**********" at bounding box center [222, 116] width 31 height 5
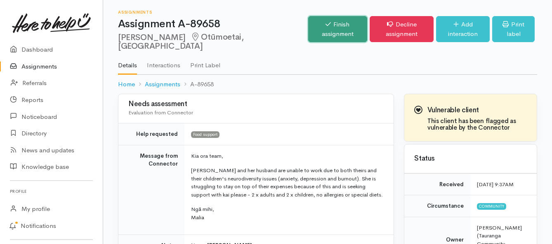
click at [308, 29] on link "Finish assignment" at bounding box center [337, 29] width 59 height 26
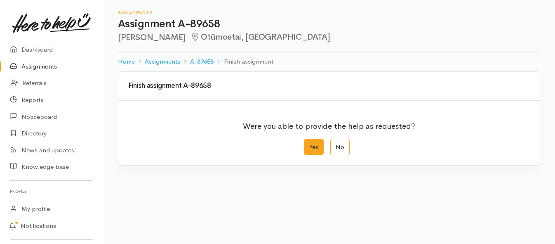
click at [311, 145] on label "Yes" at bounding box center [314, 147] width 20 height 17
click at [309, 144] on input "Yes" at bounding box center [306, 141] width 5 height 5
radio input "true"
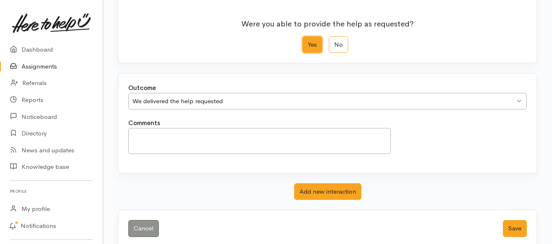
scroll to position [115, 0]
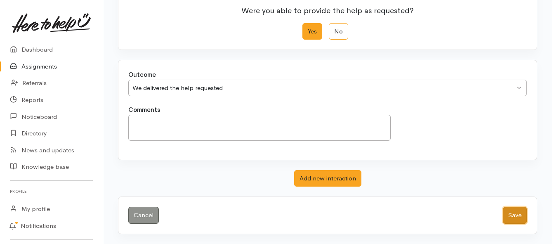
click at [508, 215] on button "Save" at bounding box center [515, 215] width 24 height 17
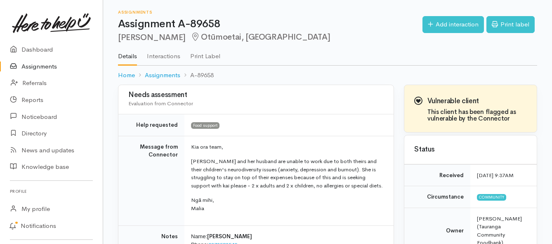
click at [37, 71] on link "Assignments" at bounding box center [51, 66] width 103 height 17
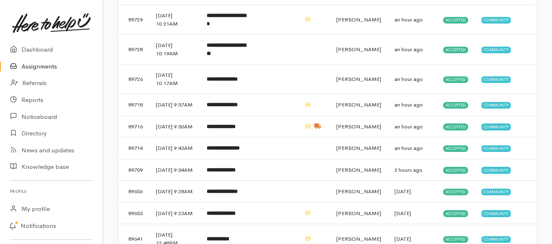
scroll to position [412, 0]
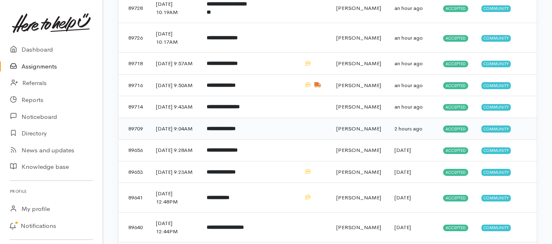
click at [228, 139] on td "**********" at bounding box center [227, 129] width 54 height 22
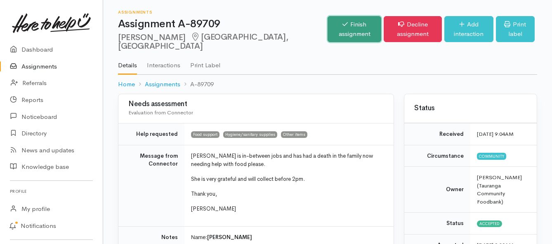
click at [327, 28] on link "Finish assignment" at bounding box center [354, 29] width 54 height 26
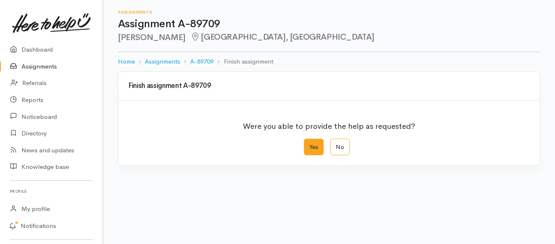
click at [313, 151] on label "Yes" at bounding box center [314, 147] width 20 height 17
click at [309, 144] on input "Yes" at bounding box center [306, 141] width 5 height 5
radio input "true"
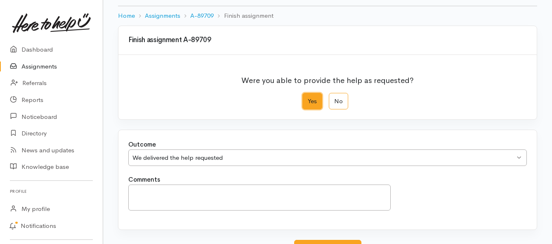
scroll to position [115, 0]
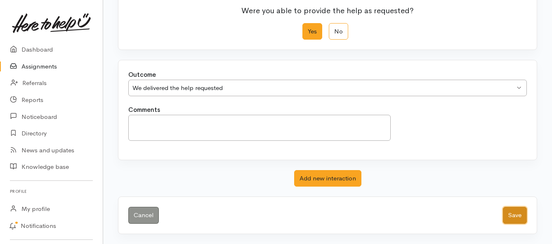
click at [506, 215] on button "Save" at bounding box center [515, 215] width 24 height 17
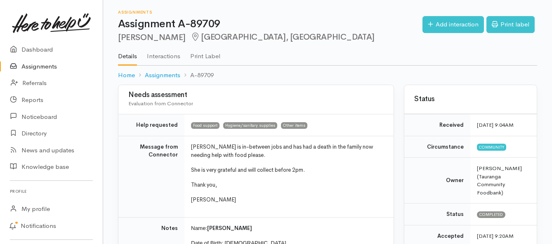
click at [22, 65] on link "Assignments" at bounding box center [51, 66] width 103 height 17
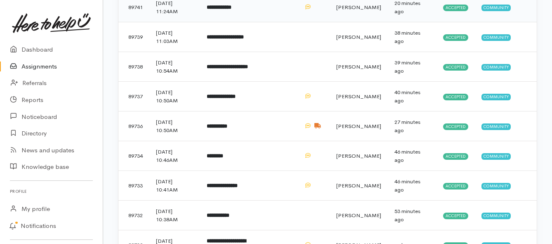
scroll to position [165, 0]
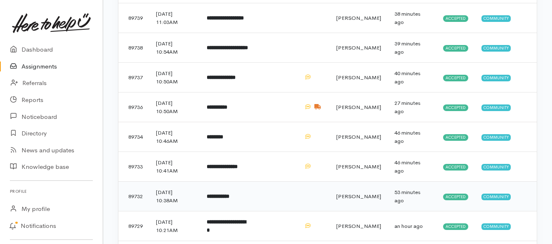
click at [229, 197] on b "**********" at bounding box center [218, 195] width 23 height 5
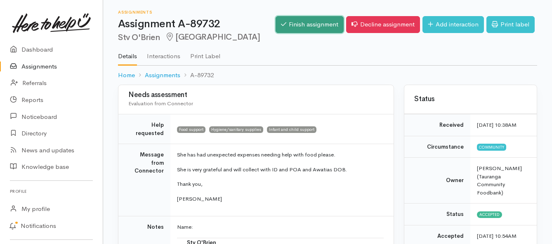
click at [286, 26] on link "Finish assignment" at bounding box center [310, 24] width 68 height 17
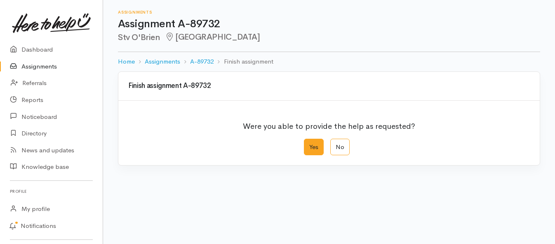
click at [313, 146] on label "Yes" at bounding box center [314, 147] width 20 height 17
click at [309, 144] on input "Yes" at bounding box center [306, 141] width 5 height 5
radio input "true"
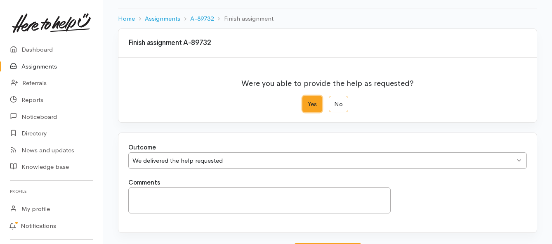
scroll to position [115, 0]
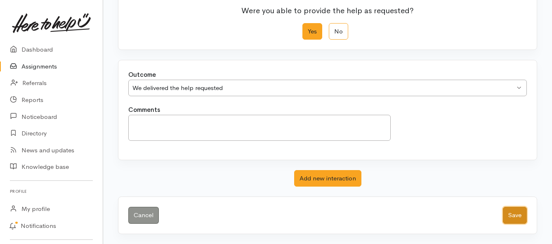
click at [514, 218] on button "Save" at bounding box center [515, 215] width 24 height 17
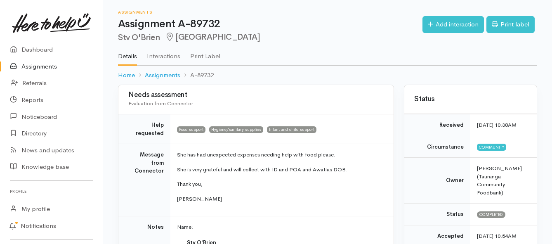
click at [46, 68] on link "Assignments" at bounding box center [51, 66] width 103 height 17
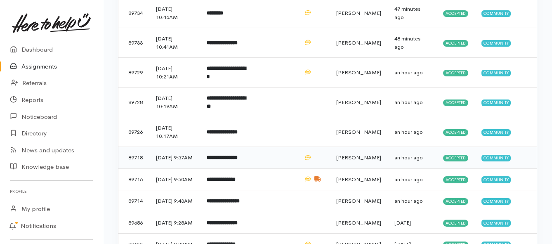
scroll to position [330, 0]
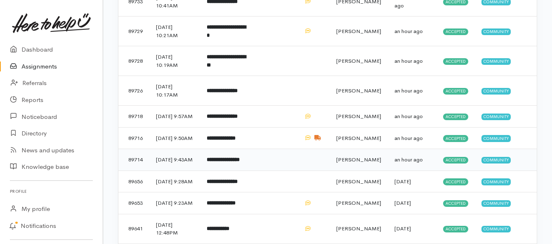
click at [240, 162] on b "**********" at bounding box center [223, 159] width 33 height 5
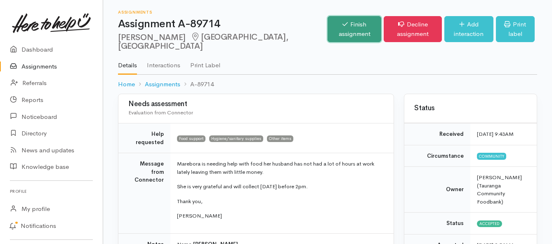
click at [327, 34] on link "Finish assignment" at bounding box center [354, 29] width 54 height 26
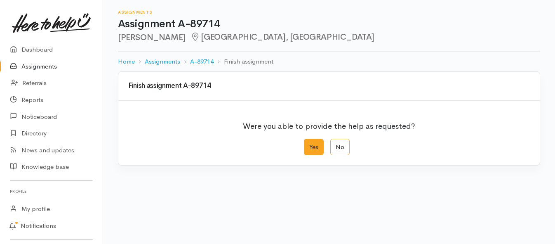
click at [318, 151] on label "Yes" at bounding box center [314, 147] width 20 height 17
click at [309, 144] on input "Yes" at bounding box center [306, 141] width 5 height 5
radio input "true"
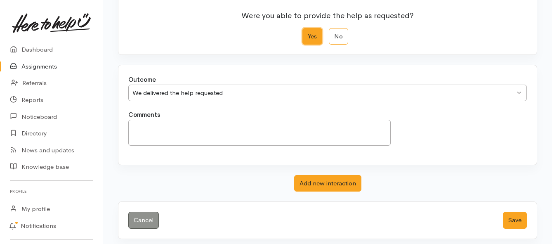
scroll to position [115, 0]
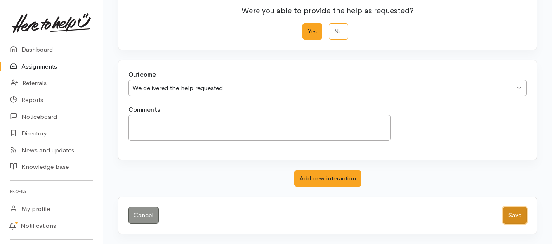
click at [517, 217] on button "Save" at bounding box center [515, 215] width 24 height 17
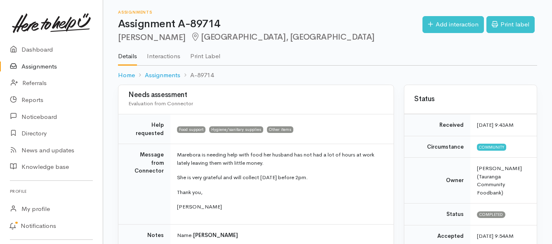
click at [43, 68] on link "Assignments" at bounding box center [51, 66] width 103 height 17
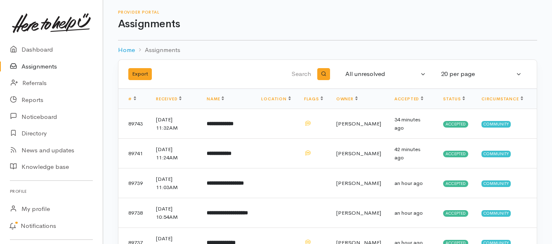
click at [34, 67] on link "Assignments" at bounding box center [51, 66] width 103 height 17
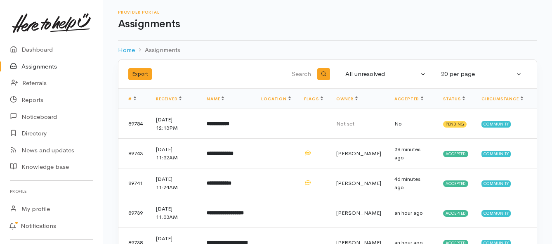
click at [23, 62] on link "Assignments" at bounding box center [51, 66] width 103 height 17
click at [227, 125] on b "**********" at bounding box center [218, 123] width 23 height 5
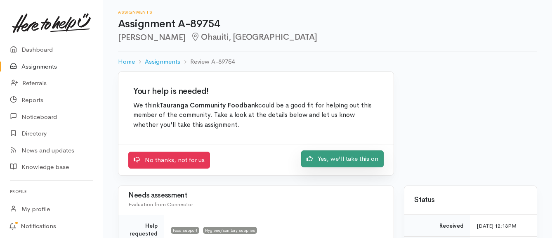
click at [347, 161] on link "Yes, we'll take this on" at bounding box center [342, 158] width 82 height 17
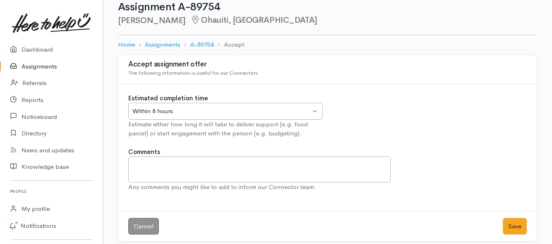
scroll to position [24, 0]
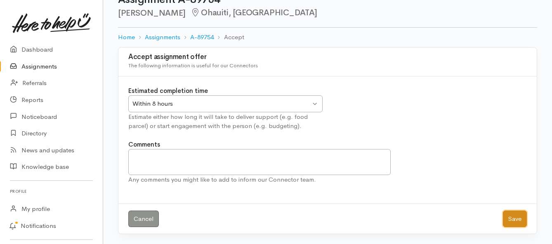
click at [513, 221] on button "Save" at bounding box center [515, 218] width 24 height 17
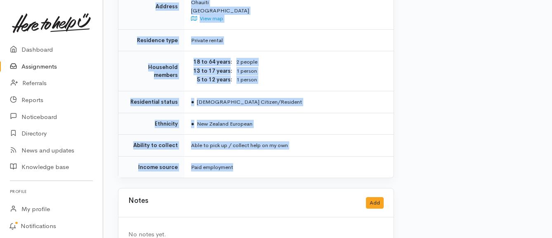
scroll to position [639, 0]
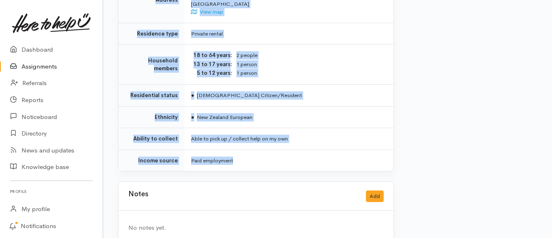
drag, startPoint x: 166, startPoint y: 111, endPoint x: 290, endPoint y: 145, distance: 128.0
copy div "**********"
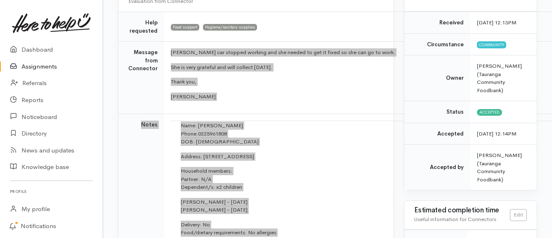
scroll to position [103, 0]
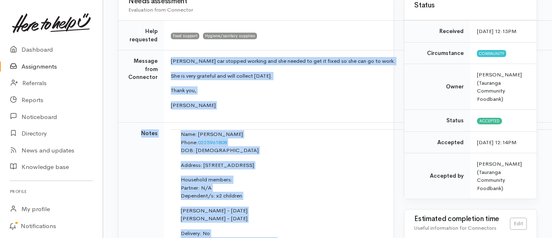
click at [40, 66] on link "Assignments" at bounding box center [51, 66] width 103 height 17
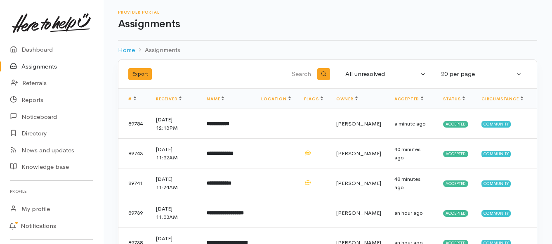
click at [43, 65] on link "Assignments" at bounding box center [51, 66] width 103 height 17
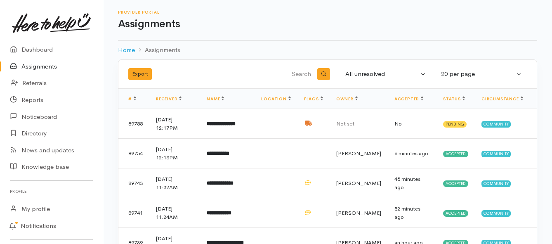
click at [43, 64] on link "Assignments" at bounding box center [51, 66] width 103 height 17
click at [54, 65] on link "Assignments" at bounding box center [51, 66] width 103 height 17
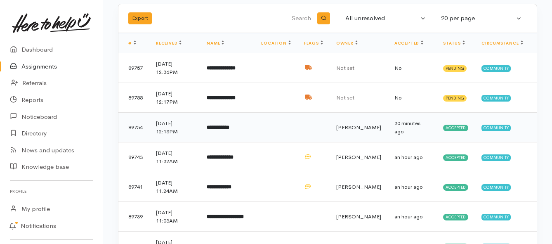
scroll to position [41, 0]
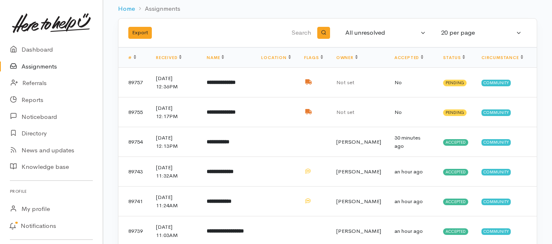
click at [40, 68] on link "Assignments" at bounding box center [51, 66] width 103 height 17
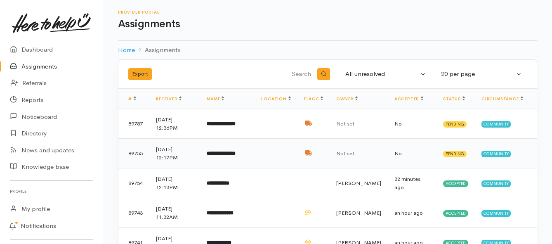
click at [236, 153] on b "**********" at bounding box center [221, 153] width 29 height 5
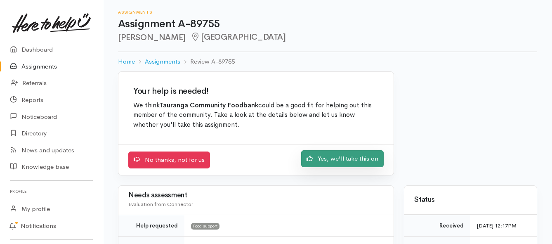
click at [311, 161] on icon at bounding box center [309, 158] width 6 height 6
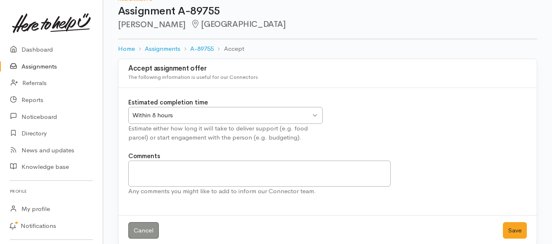
scroll to position [24, 0]
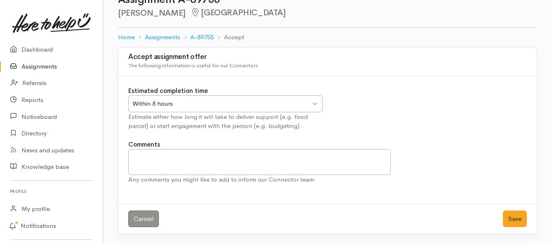
click at [314, 101] on div "Within 8 hours Within 8 hours" at bounding box center [225, 103] width 194 height 17
click at [514, 223] on button "Save" at bounding box center [515, 218] width 24 height 17
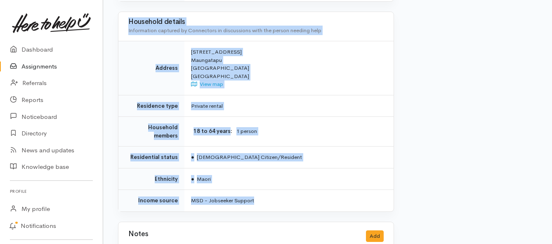
scroll to position [701, 0]
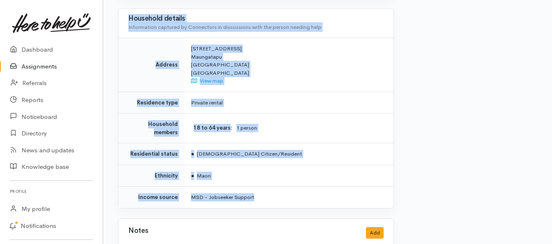
drag, startPoint x: 188, startPoint y: 105, endPoint x: 313, endPoint y: 165, distance: 138.5
copy div "Kia ora team, Delivery tomorrow for Bronwyn please - 1 x adult, is allergic to …"
click at [47, 65] on link "Assignments" at bounding box center [51, 66] width 103 height 17
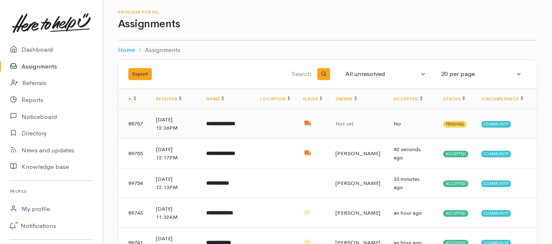
click at [235, 126] on b "**********" at bounding box center [220, 123] width 29 height 5
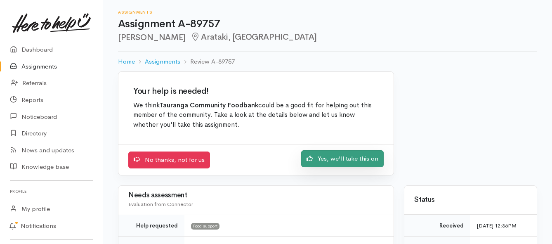
click at [309, 156] on icon at bounding box center [309, 158] width 6 height 6
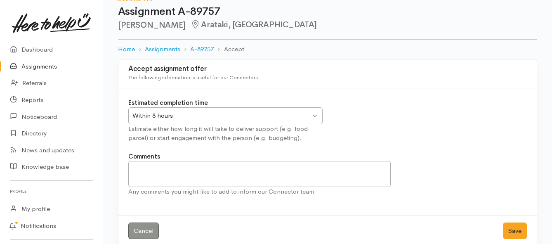
scroll to position [24, 0]
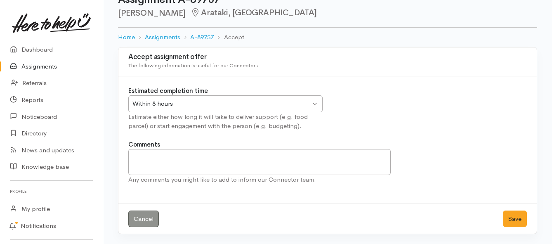
click at [282, 104] on div "Within 8 hours" at bounding box center [221, 103] width 178 height 9
click at [510, 218] on button "Save" at bounding box center [515, 218] width 24 height 17
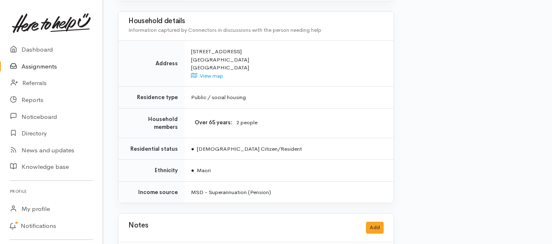
scroll to position [660, 0]
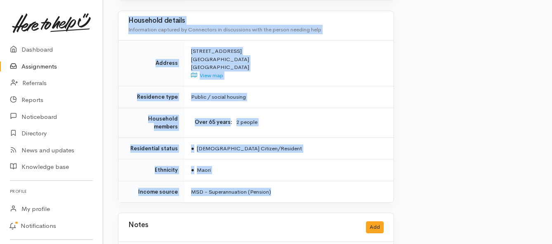
drag, startPoint x: 187, startPoint y: 106, endPoint x: 342, endPoint y: 165, distance: 166.5
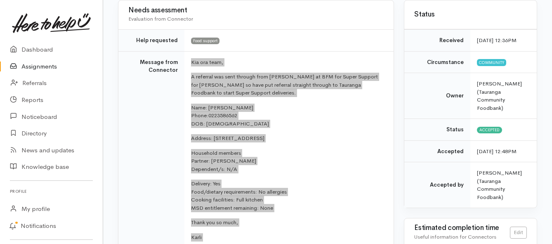
scroll to position [82, 0]
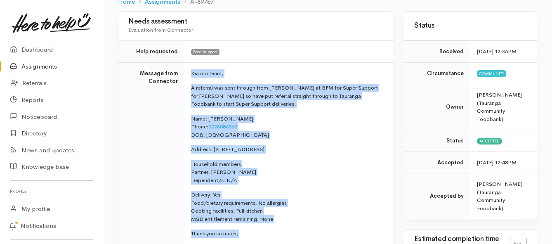
drag, startPoint x: 299, startPoint y: 118, endPoint x: 292, endPoint y: 111, distance: 9.9
click at [299, 118] on p "Name: Barney Tamanui Phone: 0223586562 DOB: 01/07/1957" at bounding box center [287, 127] width 193 height 24
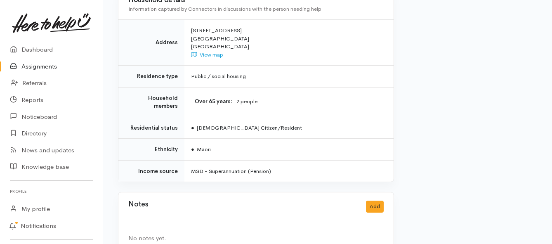
scroll to position [686, 0]
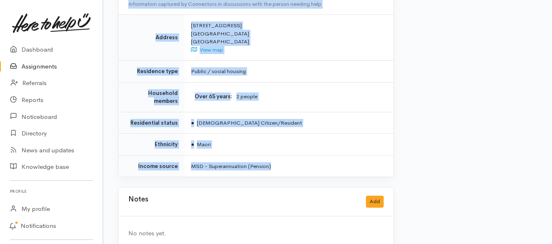
drag, startPoint x: 190, startPoint y: 65, endPoint x: 276, endPoint y: 144, distance: 116.2
copy div "Kia ora team, A referral was sent through from Cody at BFM for Super Support fo…"
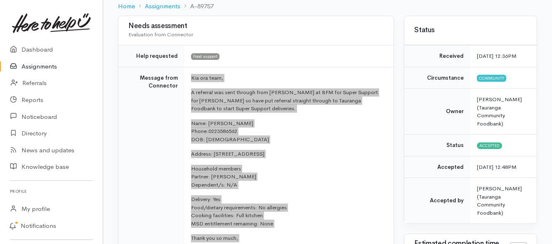
scroll to position [67, 0]
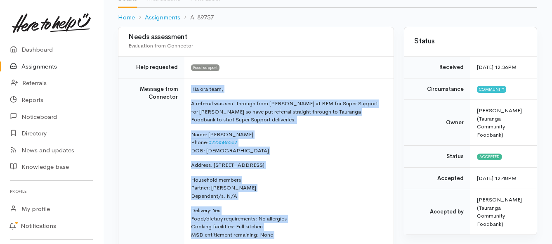
click at [42, 64] on link "Assignments" at bounding box center [51, 66] width 103 height 17
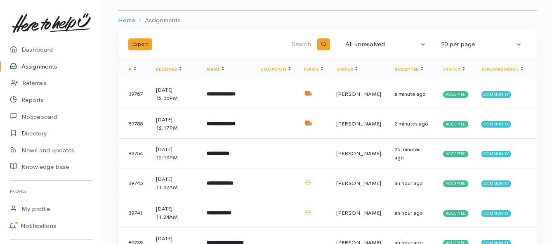
scroll to position [3, 0]
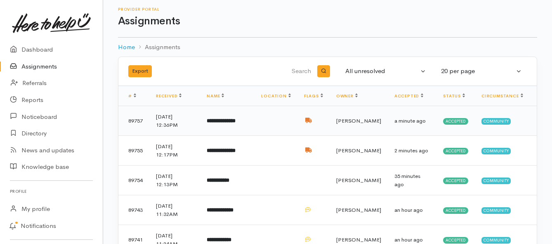
click at [230, 118] on b "**********" at bounding box center [221, 120] width 29 height 5
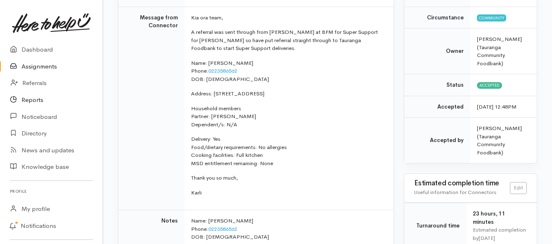
scroll to position [124, 0]
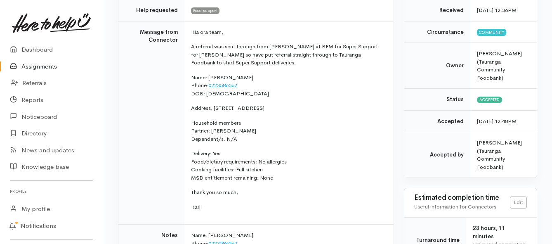
click at [45, 66] on link "Assignments" at bounding box center [51, 66] width 103 height 17
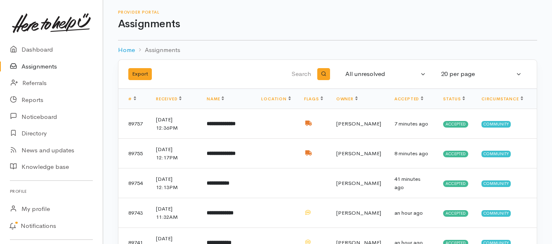
click at [33, 69] on link "Assignments" at bounding box center [51, 66] width 103 height 17
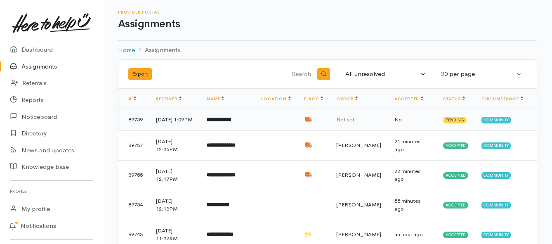
click at [221, 122] on b "**********" at bounding box center [219, 119] width 25 height 5
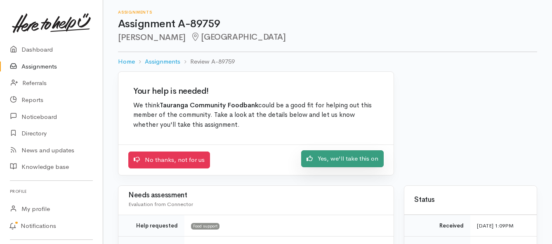
click at [310, 159] on icon at bounding box center [309, 158] width 6 height 6
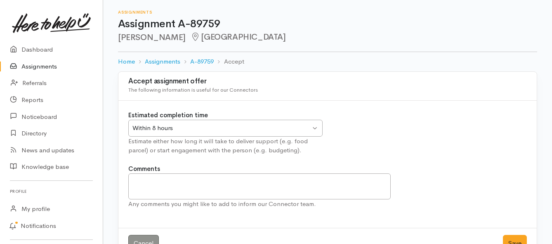
scroll to position [24, 0]
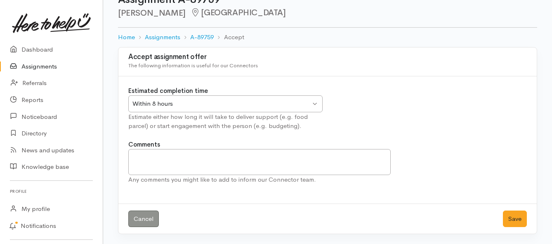
click at [289, 105] on div "Within 8 hours" at bounding box center [221, 103] width 178 height 9
click at [513, 216] on button "Save" at bounding box center [515, 218] width 24 height 17
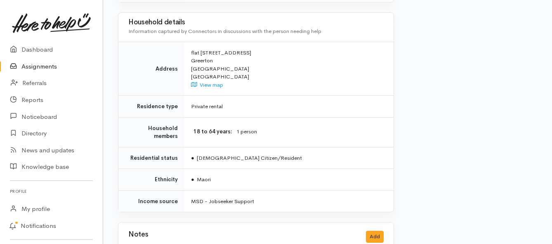
scroll to position [619, 0]
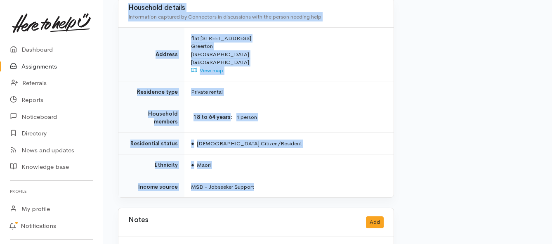
drag, startPoint x: 191, startPoint y: 105, endPoint x: 322, endPoint y: 172, distance: 147.2
copy div "**********"
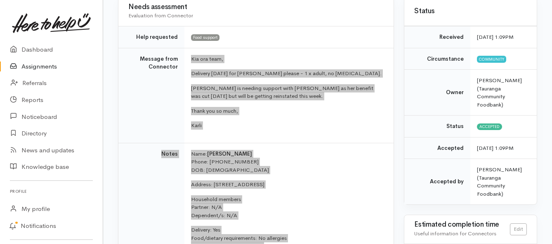
scroll to position [82, 0]
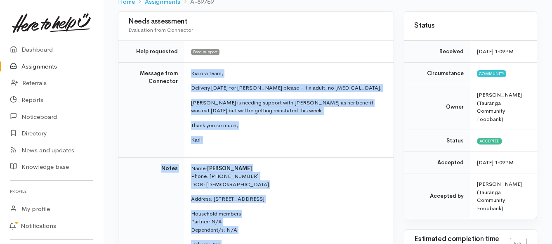
click at [49, 64] on link "Assignments" at bounding box center [51, 66] width 103 height 17
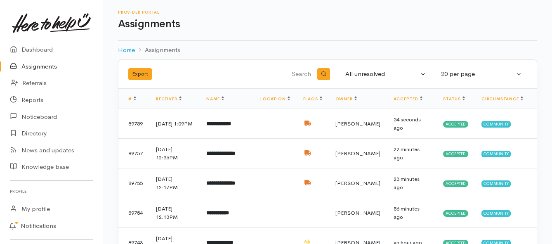
click at [38, 61] on link "Assignments" at bounding box center [51, 66] width 103 height 17
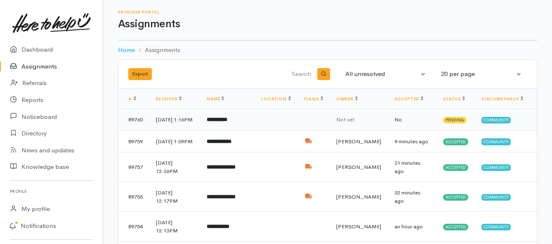
click at [227, 122] on b "**********" at bounding box center [217, 119] width 21 height 5
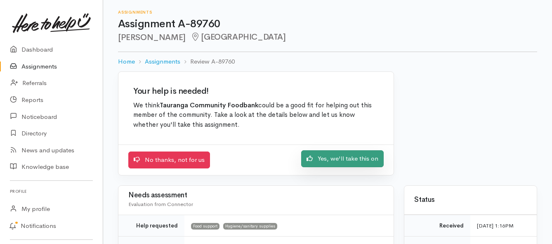
click at [359, 159] on link "Yes, we'll take this on" at bounding box center [342, 158] width 82 height 17
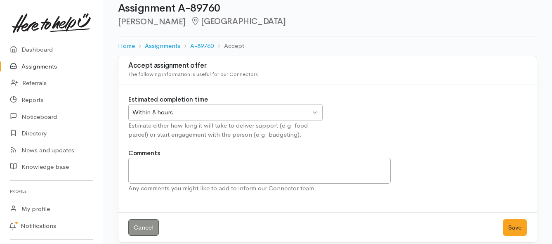
scroll to position [24, 0]
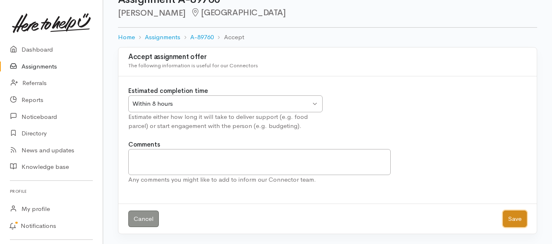
click at [514, 222] on button "Save" at bounding box center [515, 218] width 24 height 17
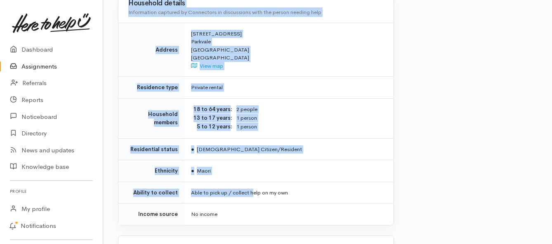
scroll to position [660, 0]
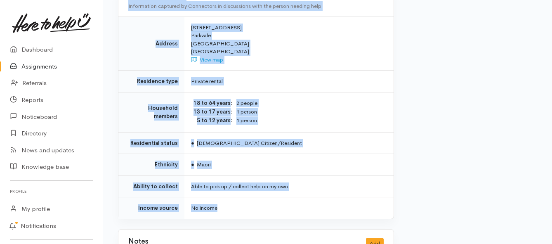
drag, startPoint x: 188, startPoint y: 106, endPoint x: 264, endPoint y: 191, distance: 114.2
copy div "**********"
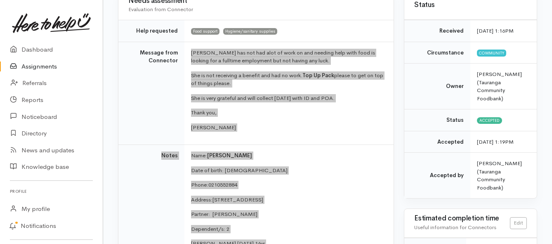
scroll to position [82, 0]
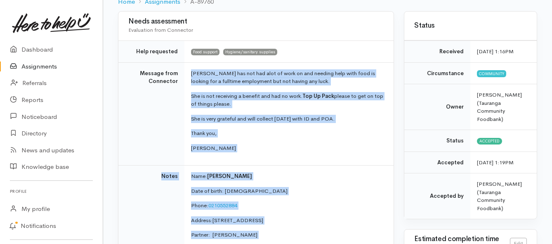
click at [35, 65] on link "Assignments" at bounding box center [51, 66] width 103 height 17
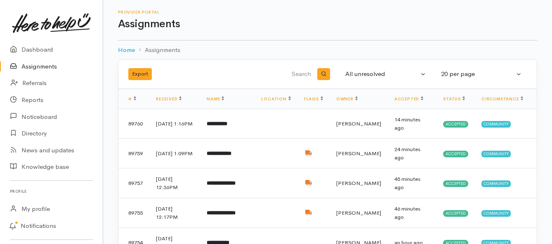
click at [36, 66] on link "Assignments" at bounding box center [51, 66] width 103 height 17
click at [27, 65] on link "Assignments" at bounding box center [51, 66] width 103 height 17
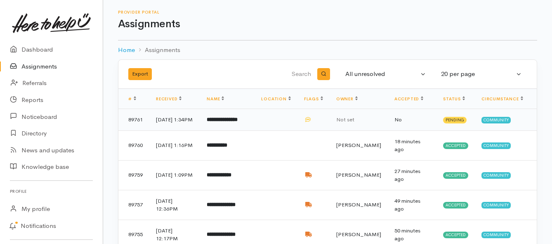
click at [226, 122] on b "**********" at bounding box center [222, 119] width 31 height 5
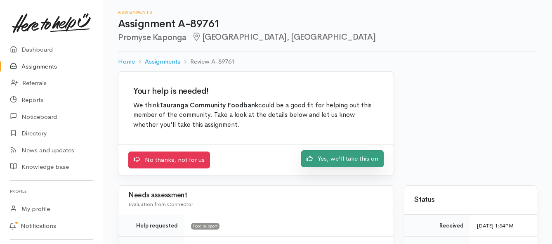
click at [331, 164] on link "Yes, we'll take this on" at bounding box center [342, 158] width 82 height 17
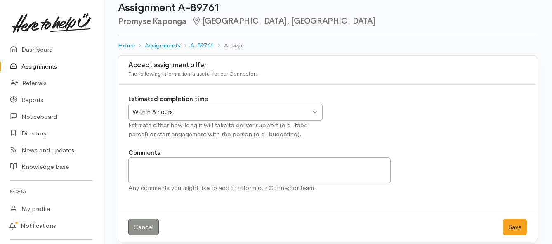
scroll to position [24, 0]
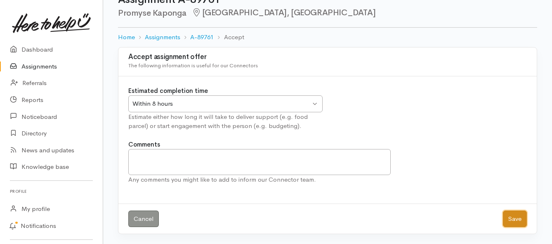
click at [509, 215] on button "Save" at bounding box center [515, 218] width 24 height 17
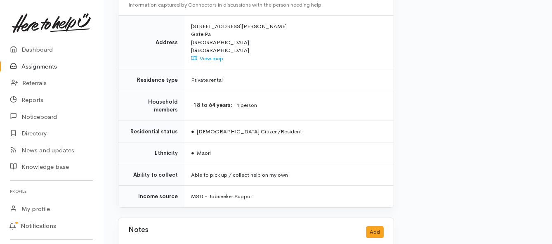
scroll to position [619, 0]
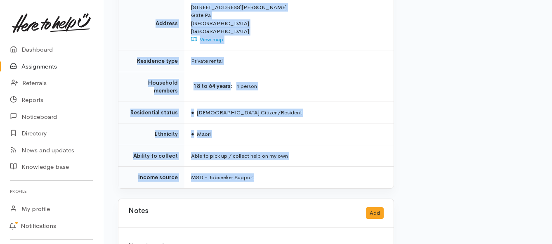
drag, startPoint x: 190, startPoint y: 73, endPoint x: 294, endPoint y: 163, distance: 137.7
copy div "**********"
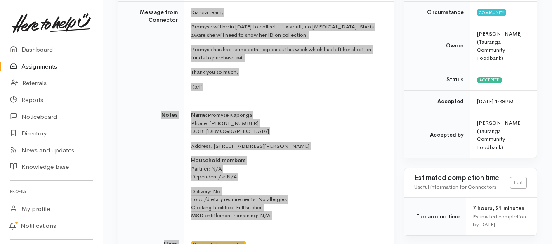
scroll to position [124, 0]
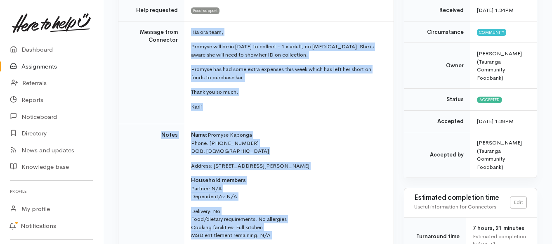
click at [42, 63] on link "Assignments" at bounding box center [51, 66] width 103 height 17
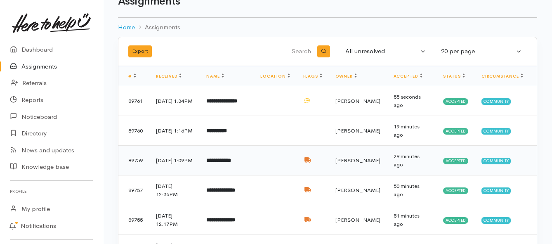
scroll to position [41, 0]
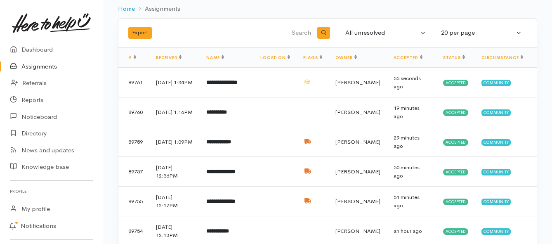
click at [51, 64] on link "Assignments" at bounding box center [51, 66] width 103 height 17
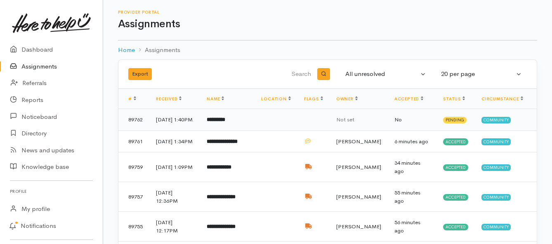
click at [225, 122] on b "*********" at bounding box center [216, 119] width 19 height 5
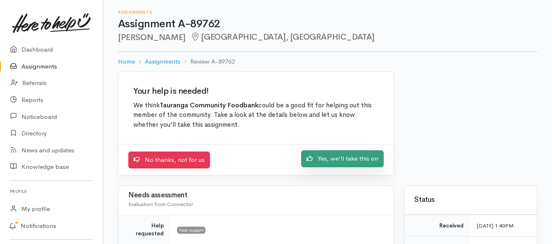
click at [330, 162] on link "Yes, we'll take this on" at bounding box center [342, 158] width 82 height 17
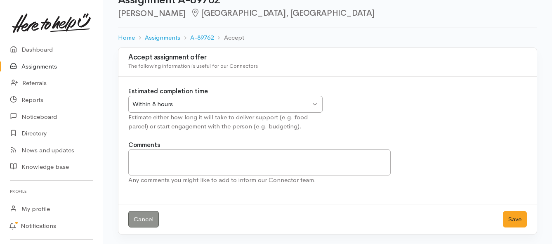
scroll to position [24, 0]
click at [515, 219] on button "Save" at bounding box center [515, 218] width 24 height 17
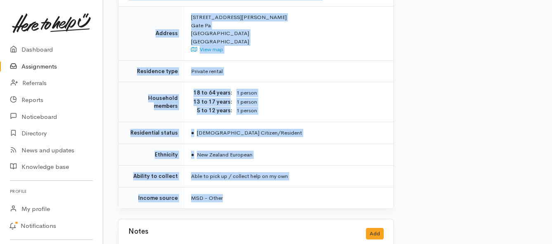
scroll to position [660, 0]
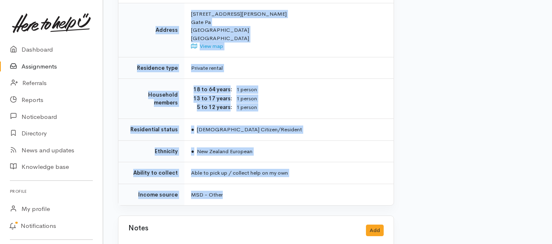
drag, startPoint x: 176, startPoint y: 114, endPoint x: 259, endPoint y: 177, distance: 103.9
copy div "**********"
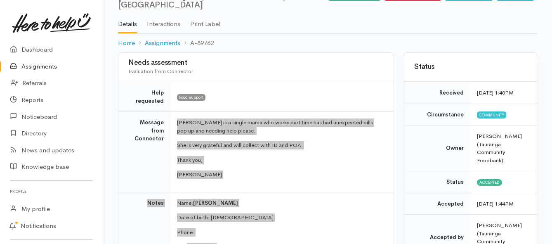
scroll to position [0, 0]
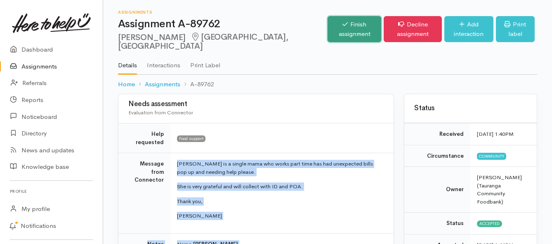
click at [327, 27] on link "Finish assignment" at bounding box center [354, 29] width 54 height 26
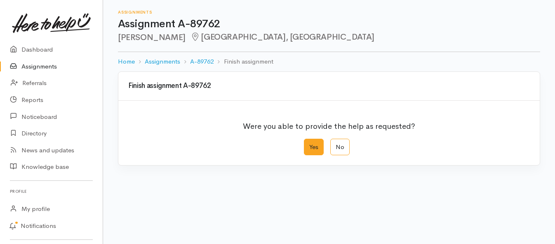
click at [311, 145] on label "Yes" at bounding box center [314, 147] width 20 height 17
click at [309, 144] on input "Yes" at bounding box center [306, 141] width 5 height 5
radio input "true"
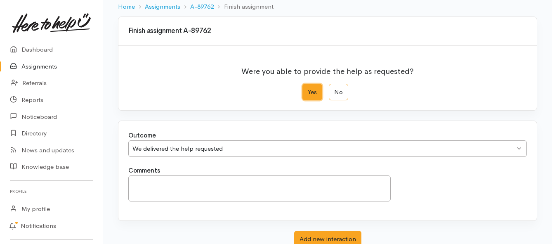
scroll to position [115, 0]
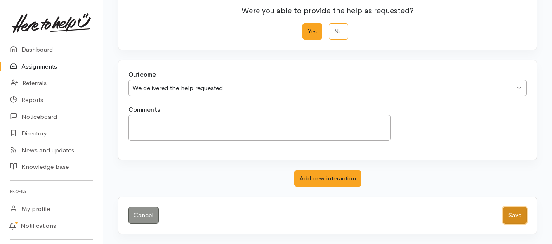
click at [513, 214] on button "Save" at bounding box center [515, 215] width 24 height 17
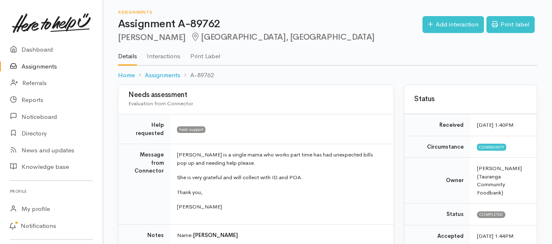
click at [46, 66] on link "Assignments" at bounding box center [51, 66] width 103 height 17
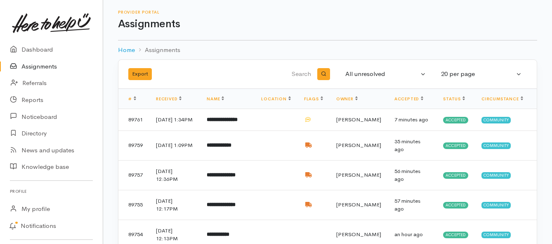
click at [51, 66] on link "Assignments" at bounding box center [51, 66] width 103 height 17
click at [48, 64] on link "Assignments" at bounding box center [51, 66] width 103 height 17
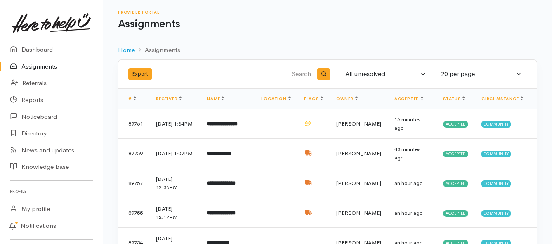
click at [47, 64] on link "Assignments" at bounding box center [51, 66] width 103 height 17
